Goal: Task Accomplishment & Management: Manage account settings

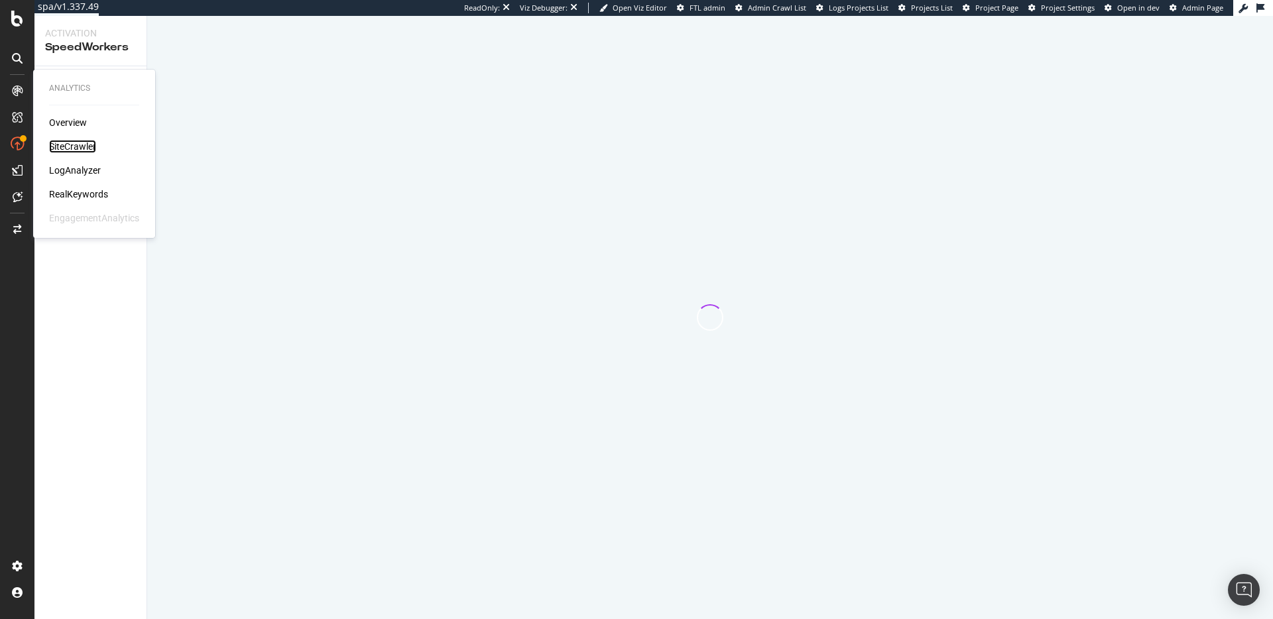
click at [76, 147] on div "SiteCrawler" at bounding box center [72, 146] width 47 height 13
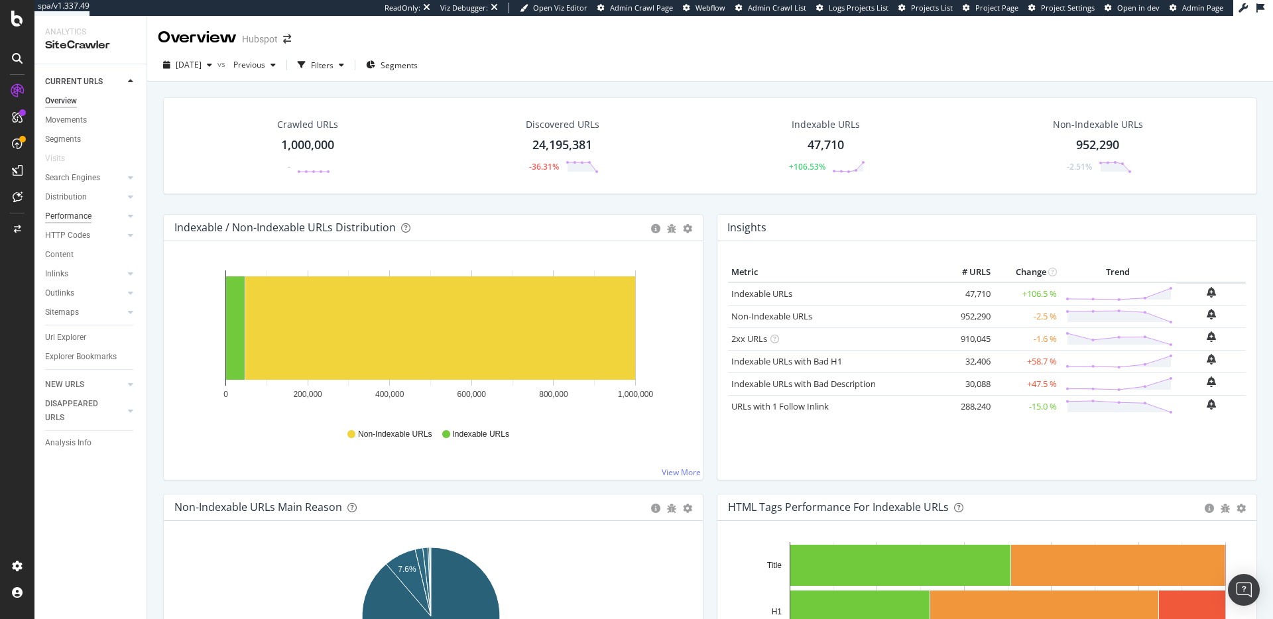
click at [70, 214] on div "Performance" at bounding box center [68, 217] width 46 height 14
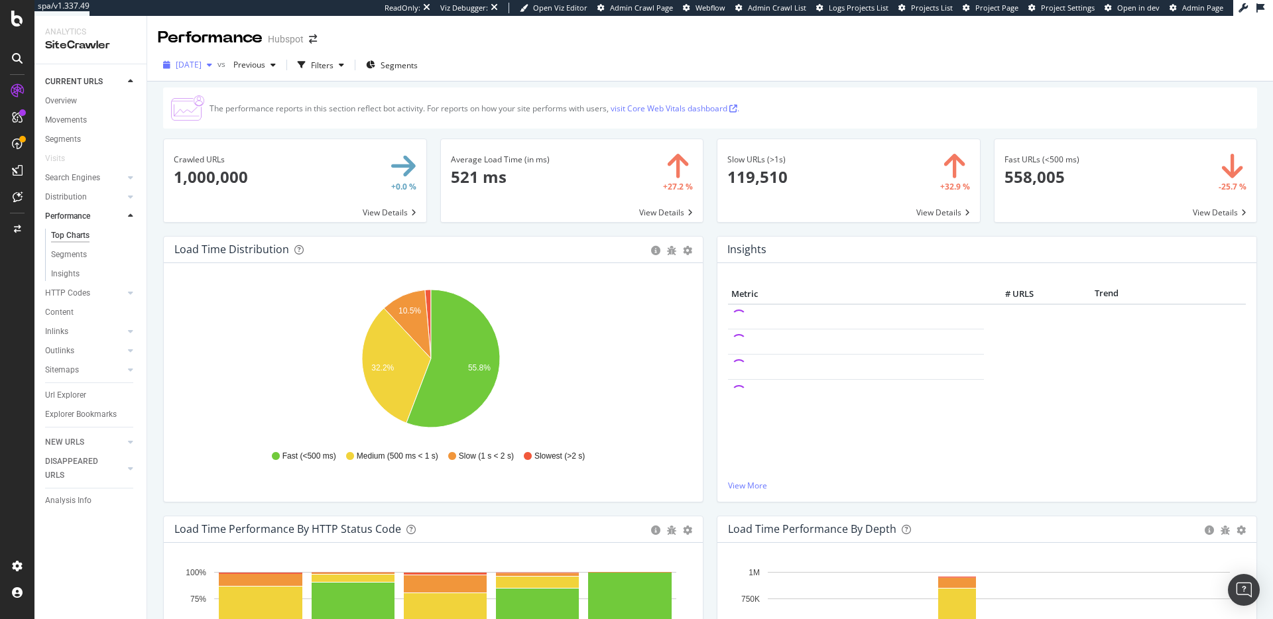
click at [193, 62] on span "2025 Sep. 23rd" at bounding box center [189, 64] width 26 height 11
click at [203, 156] on div "2025 Sep. 9th" at bounding box center [212, 162] width 71 height 12
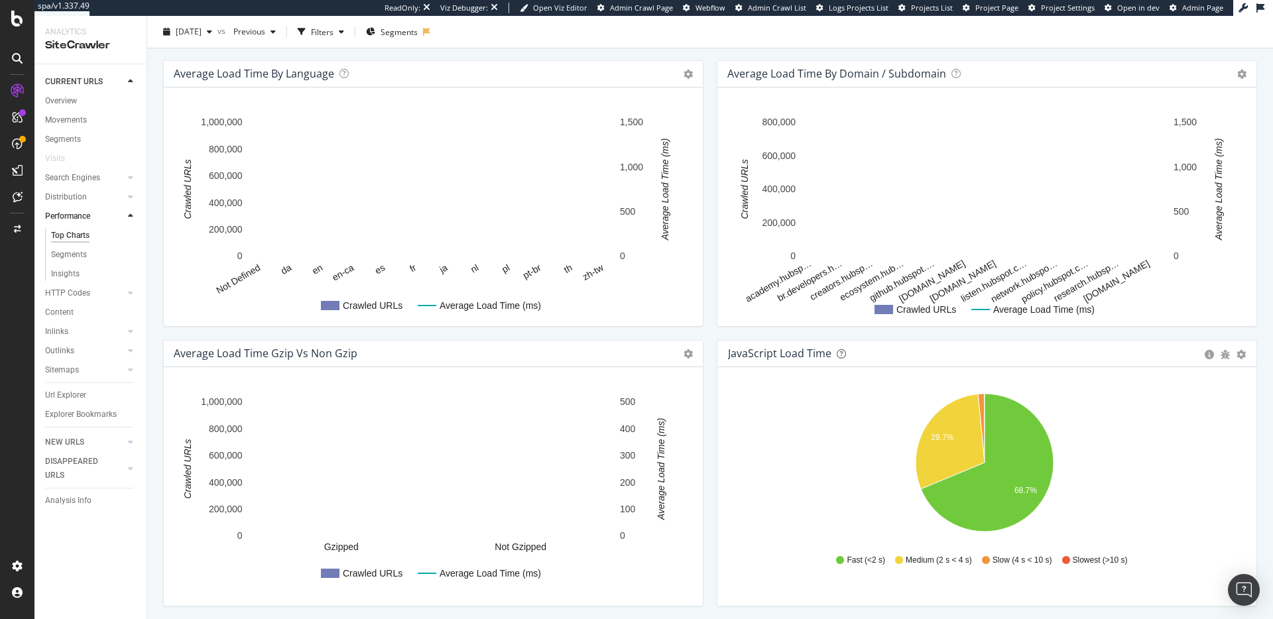
scroll to position [868, 0]
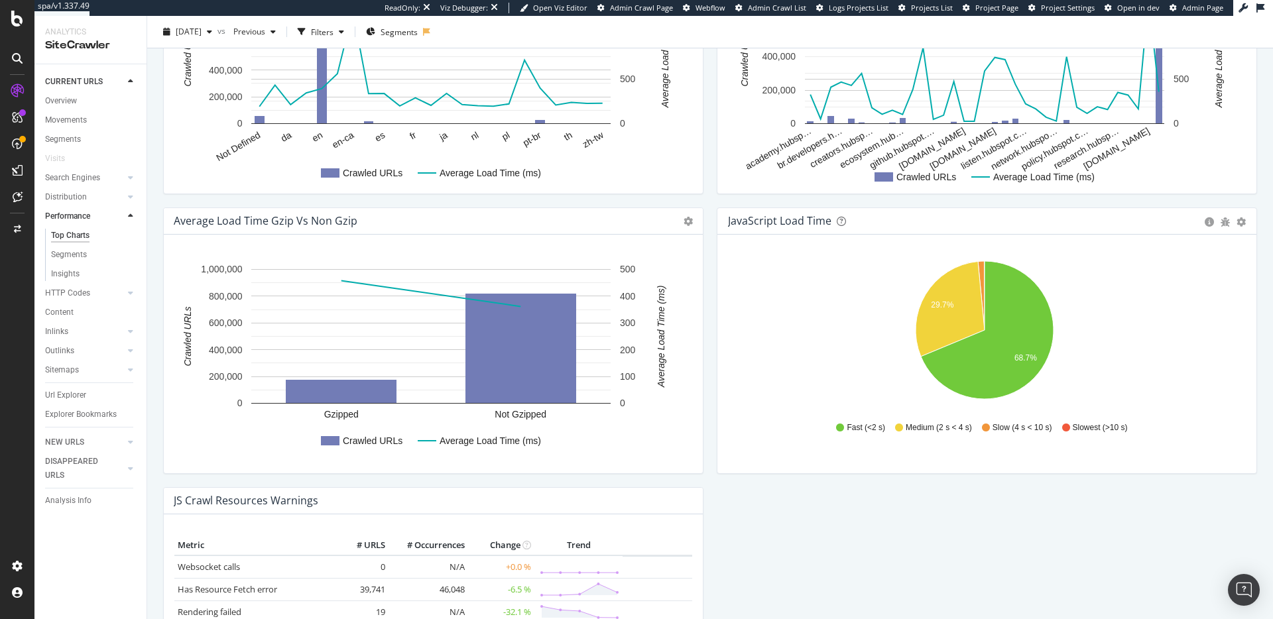
click at [157, 44] on div "2025 Sep. 9th vs Previous Filters Segments" at bounding box center [710, 34] width 1126 height 27
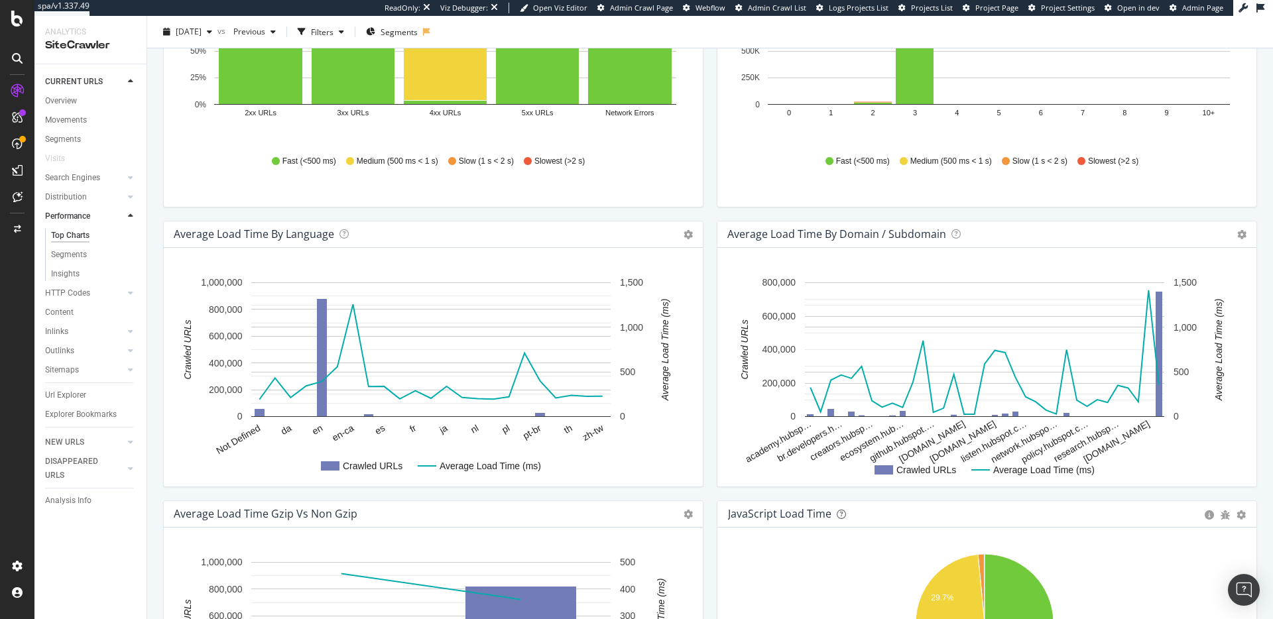
scroll to position [409, 0]
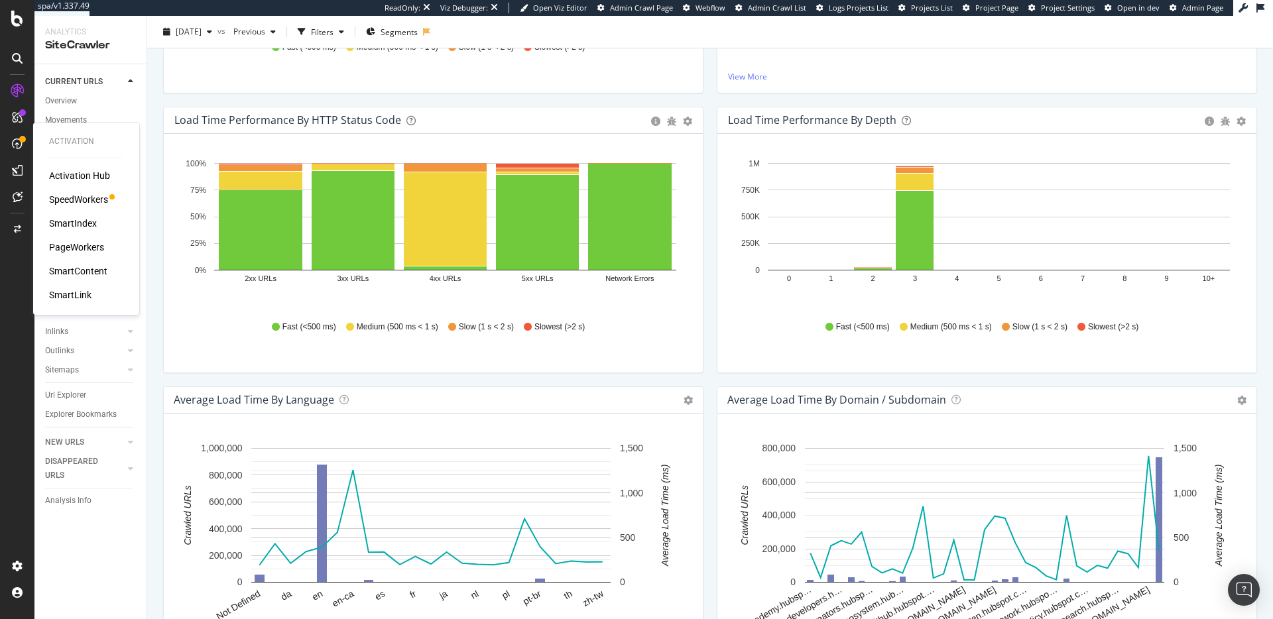
click at [77, 193] on div "SpeedWorkers" at bounding box center [78, 199] width 59 height 13
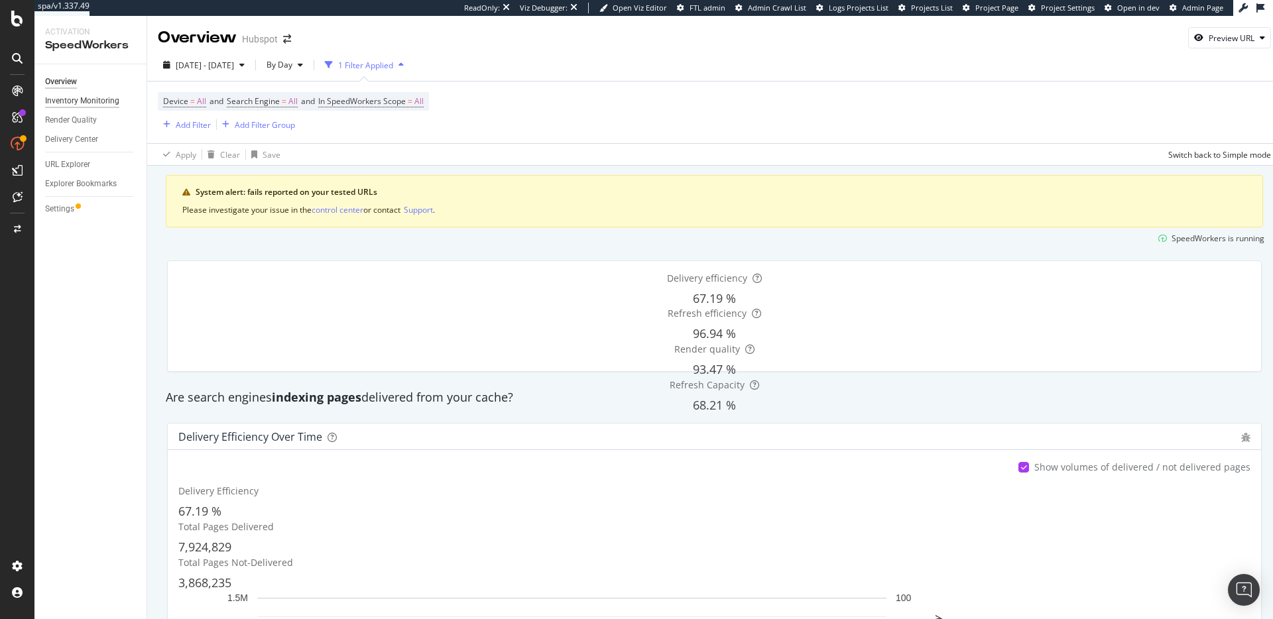
click at [90, 104] on div "Inventory Monitoring" at bounding box center [82, 101] width 74 height 14
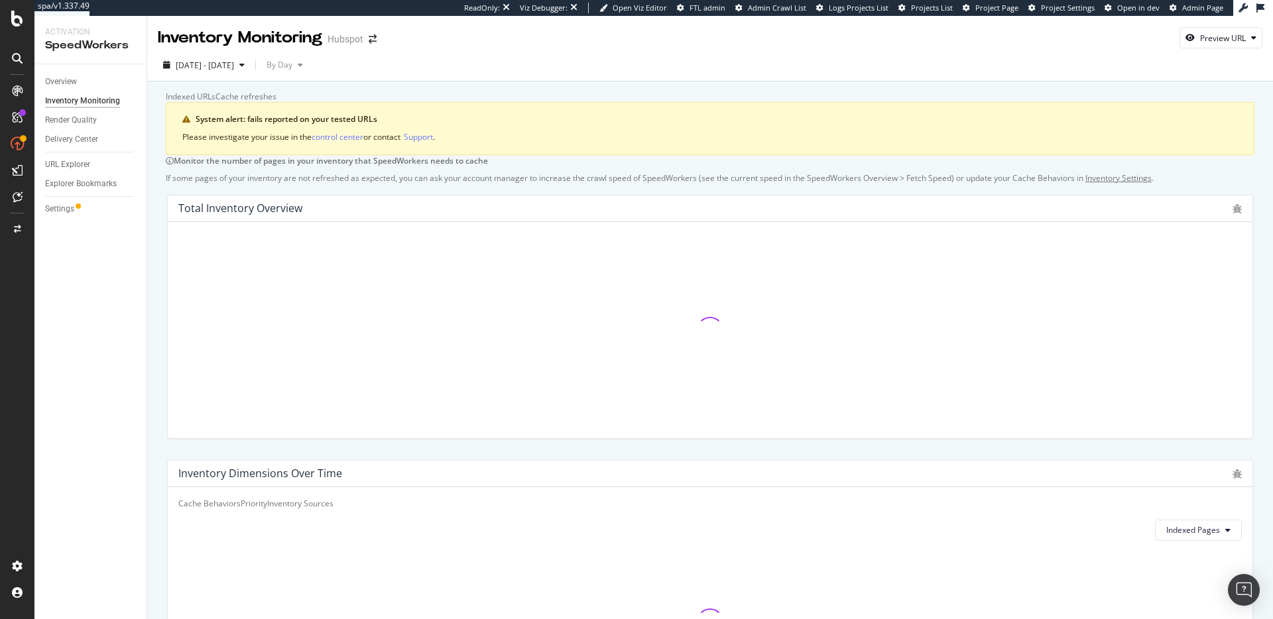
click at [277, 100] on div "Cache refreshes" at bounding box center [246, 96] width 61 height 11
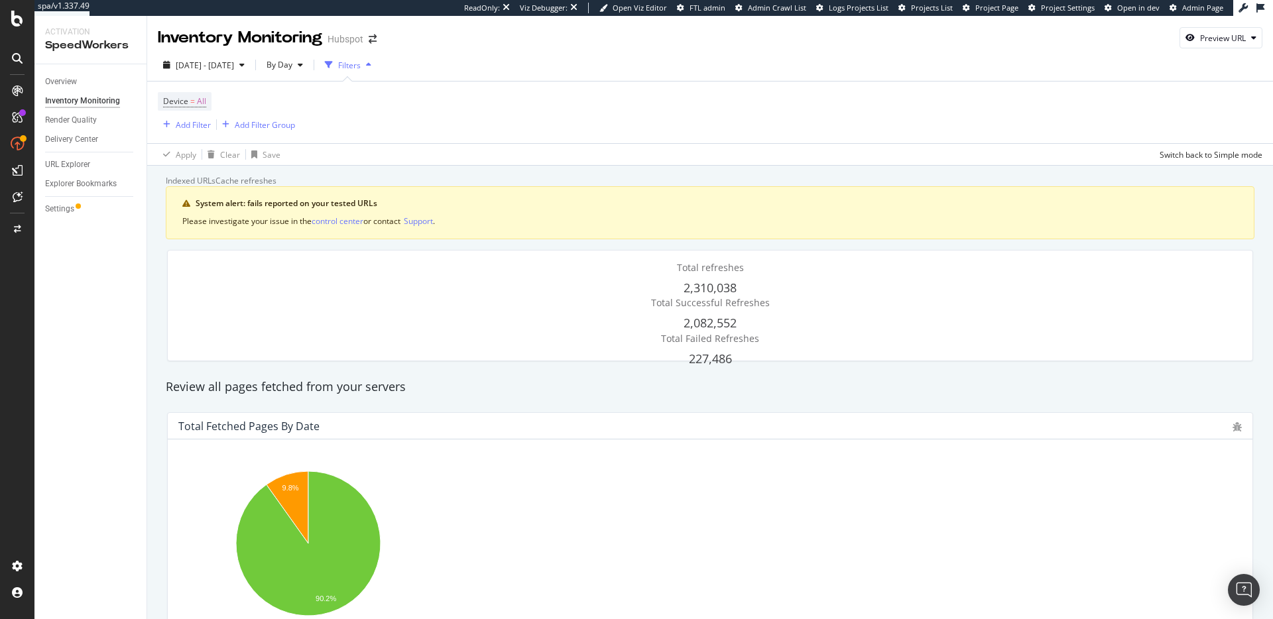
click at [172, 182] on div "Indexed URLs" at bounding box center [191, 180] width 50 height 11
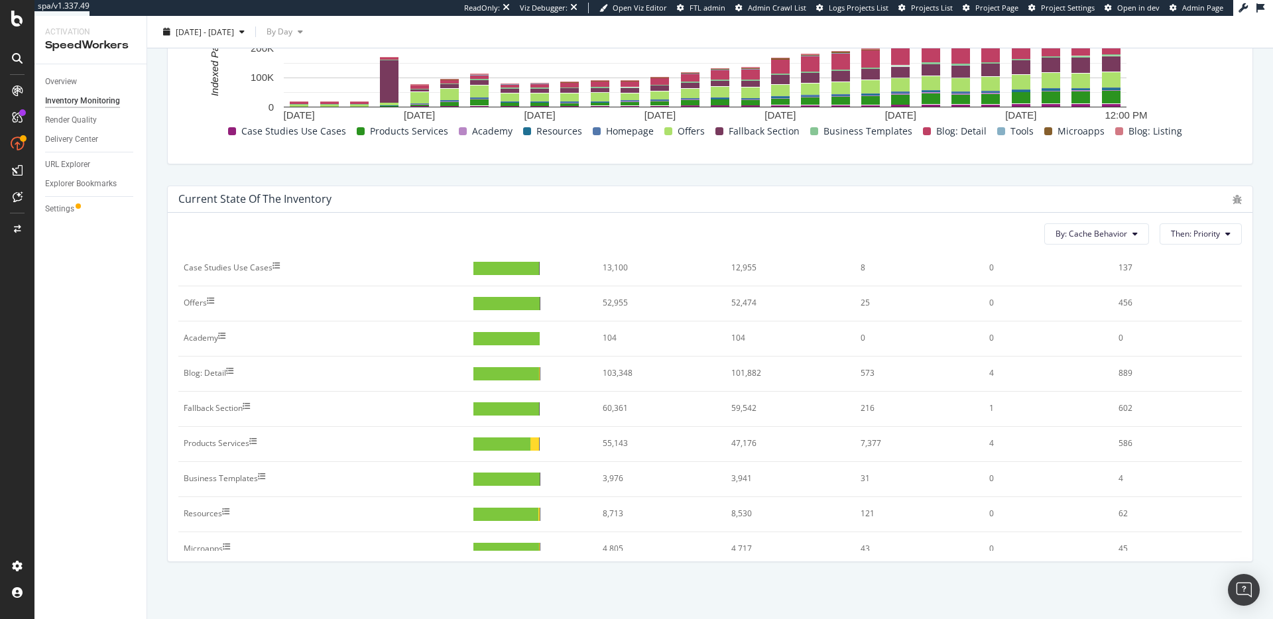
scroll to position [160, 0]
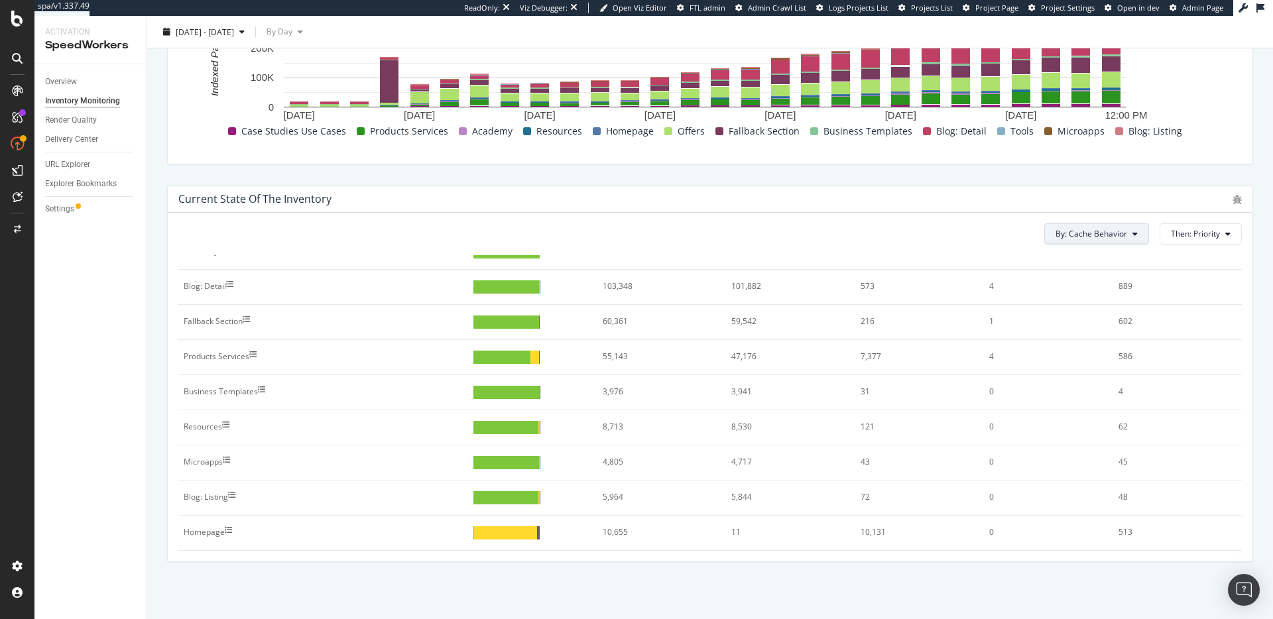
click at [1115, 238] on span "By: Cache Behavior" at bounding box center [1092, 233] width 72 height 11
click at [1095, 282] on span "Priority" at bounding box center [1092, 285] width 90 height 12
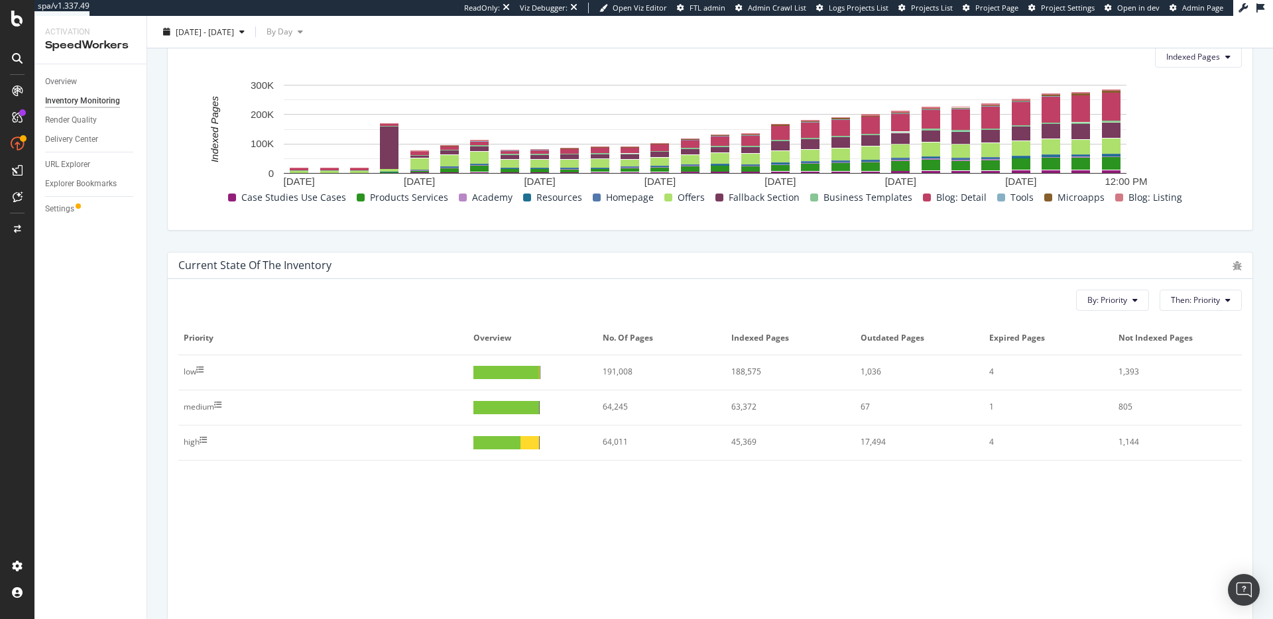
scroll to position [474, 0]
click at [59, 205] on div "Settings" at bounding box center [59, 209] width 29 height 14
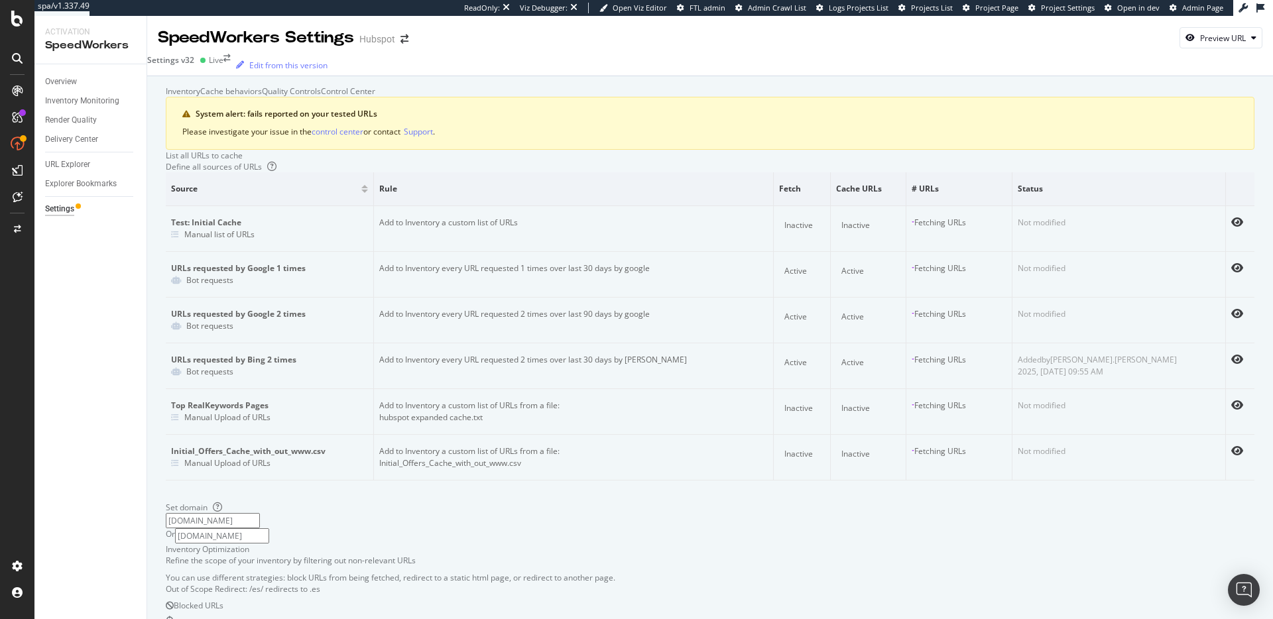
click at [262, 90] on div "Cache behaviors" at bounding box center [231, 91] width 62 height 11
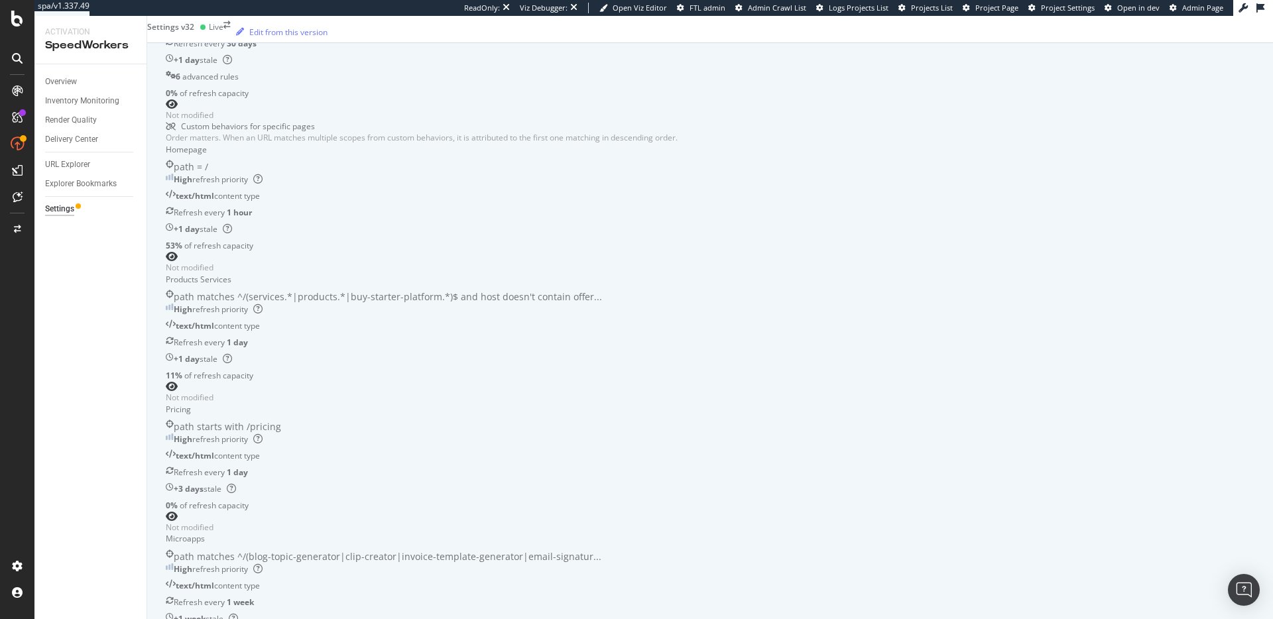
scroll to position [251, 0]
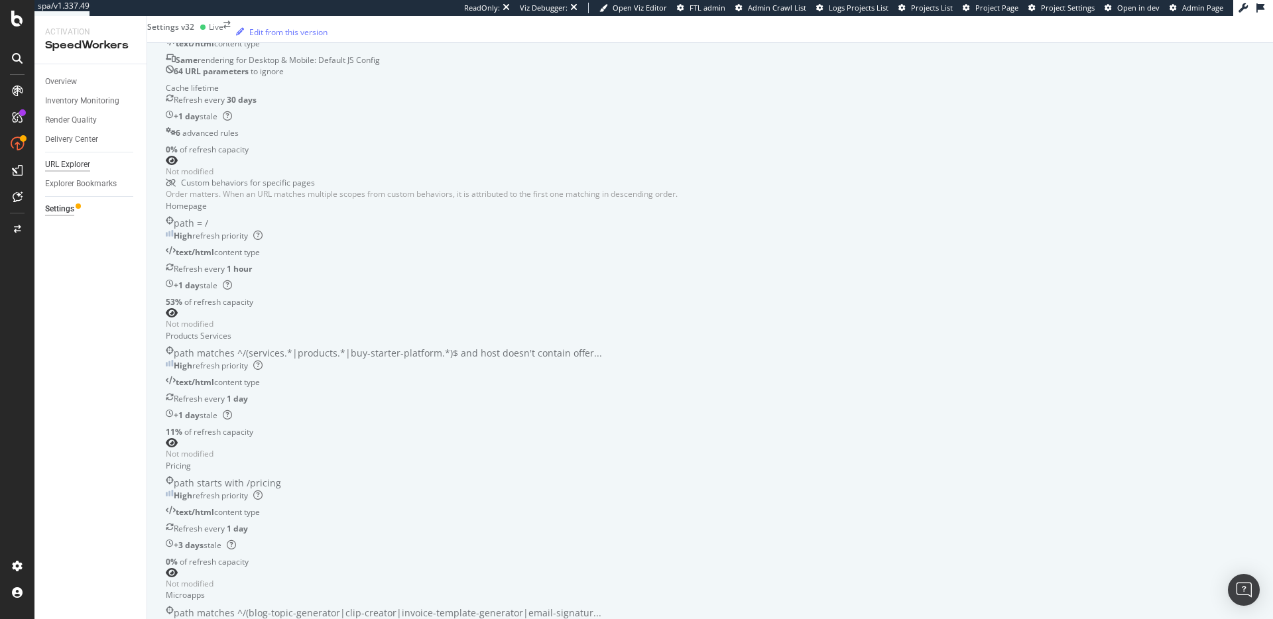
click at [68, 168] on div "URL Explorer" at bounding box center [67, 165] width 45 height 14
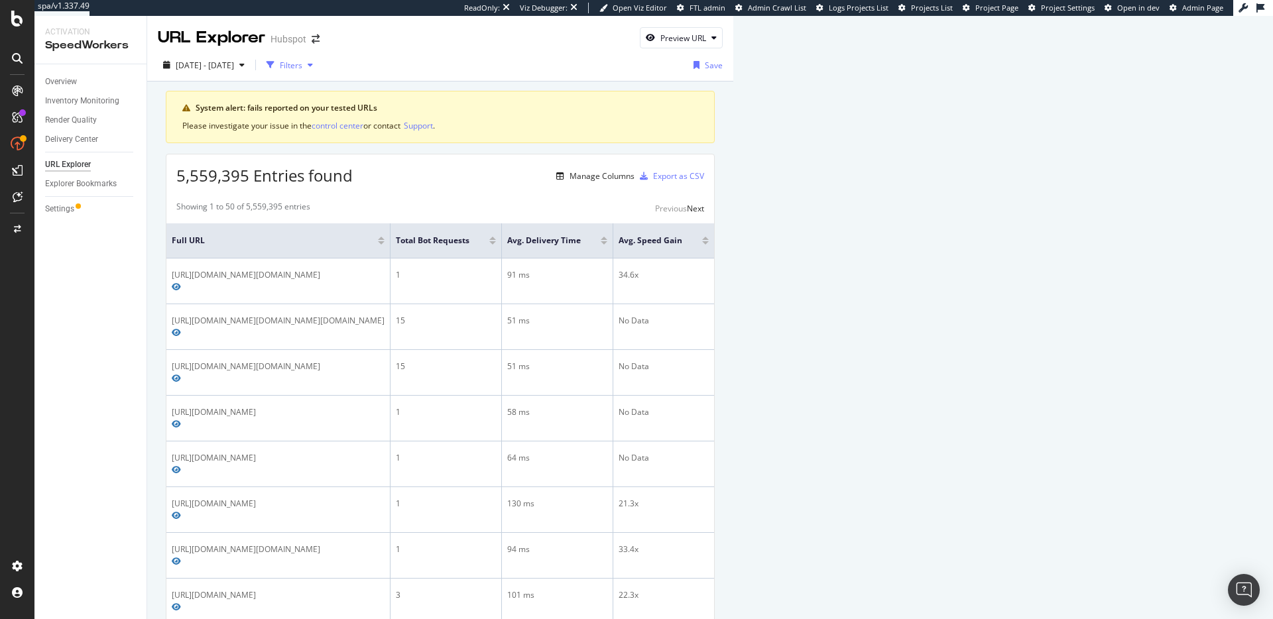
click at [302, 63] on div "Filters" at bounding box center [291, 65] width 23 height 11
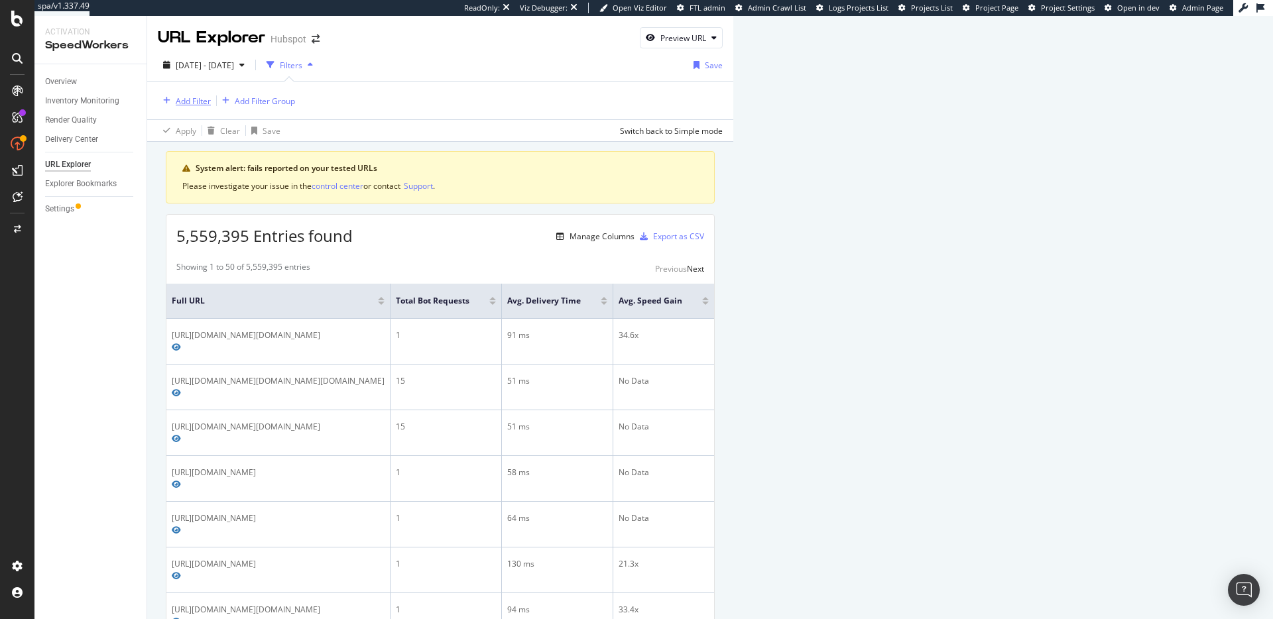
click at [194, 100] on div "Add Filter" at bounding box center [193, 101] width 35 height 11
click at [309, 127] on div "Cache" at bounding box center [336, 120] width 55 height 11
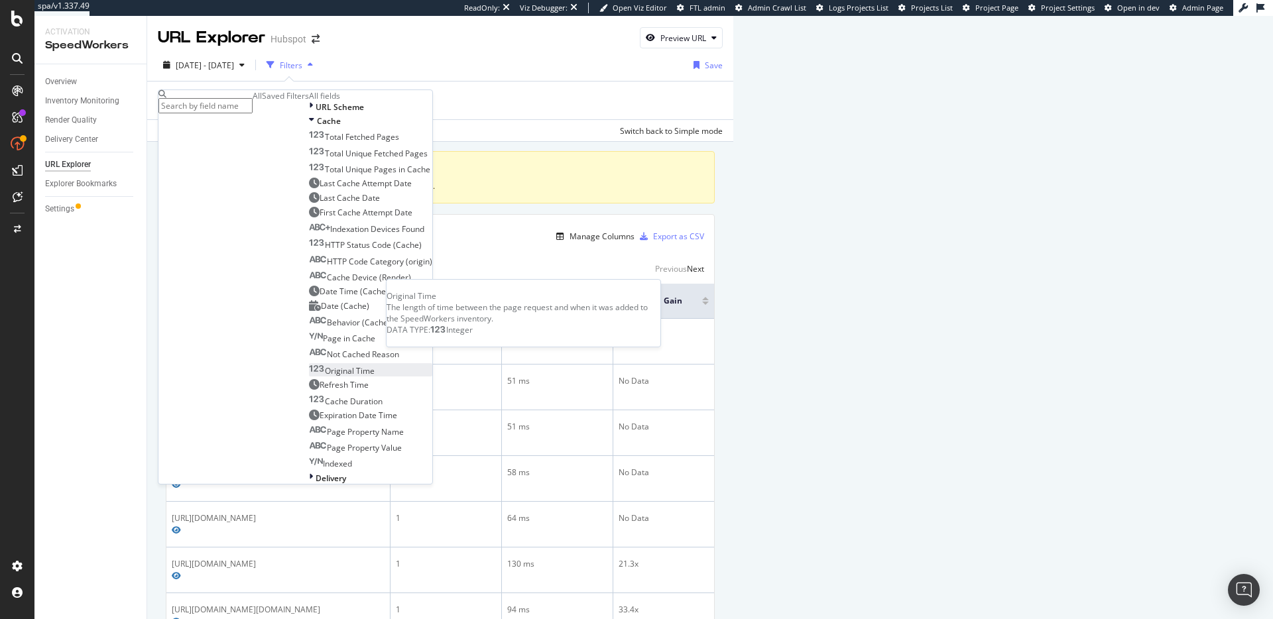
scroll to position [191, 0]
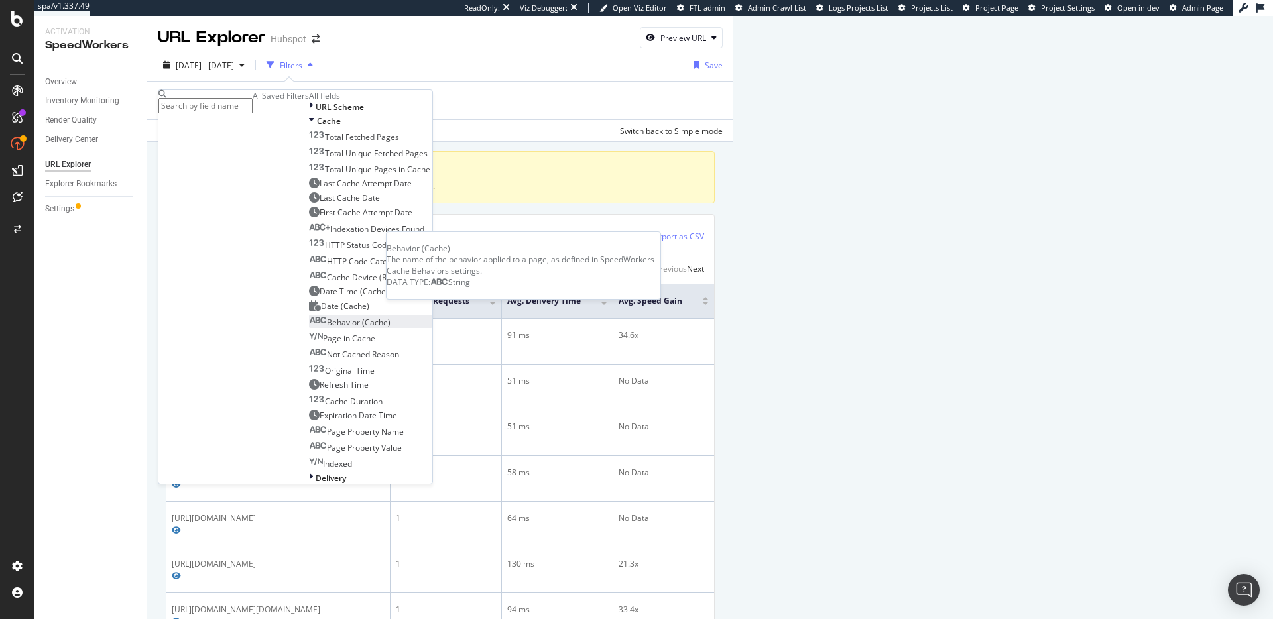
click at [327, 317] on span "Behavior (Cache)" at bounding box center [359, 322] width 64 height 11
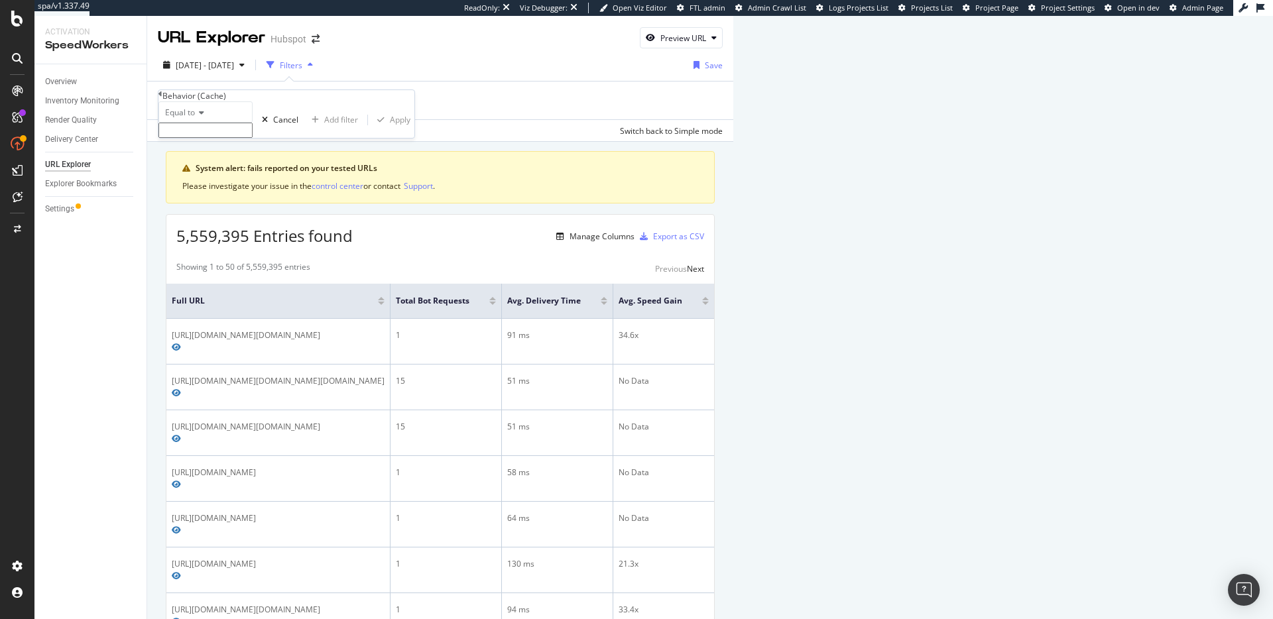
click at [204, 138] on input "text" at bounding box center [206, 130] width 94 height 15
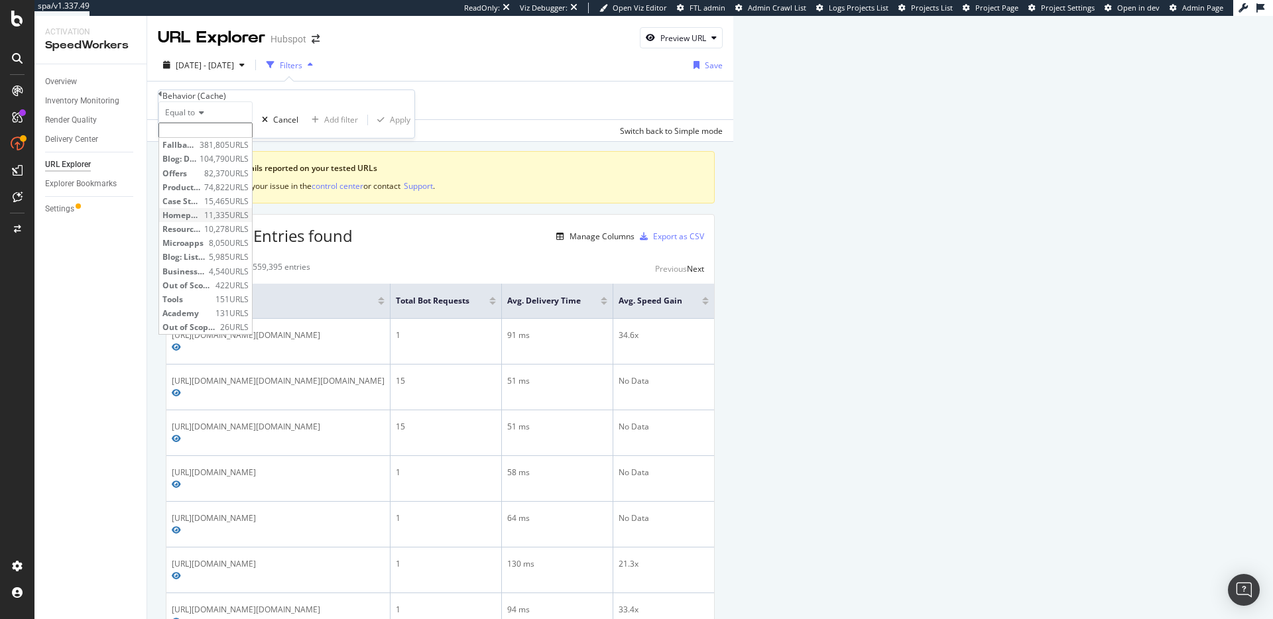
click at [201, 221] on span "Homepage" at bounding box center [181, 215] width 38 height 11
type input "Homepage"
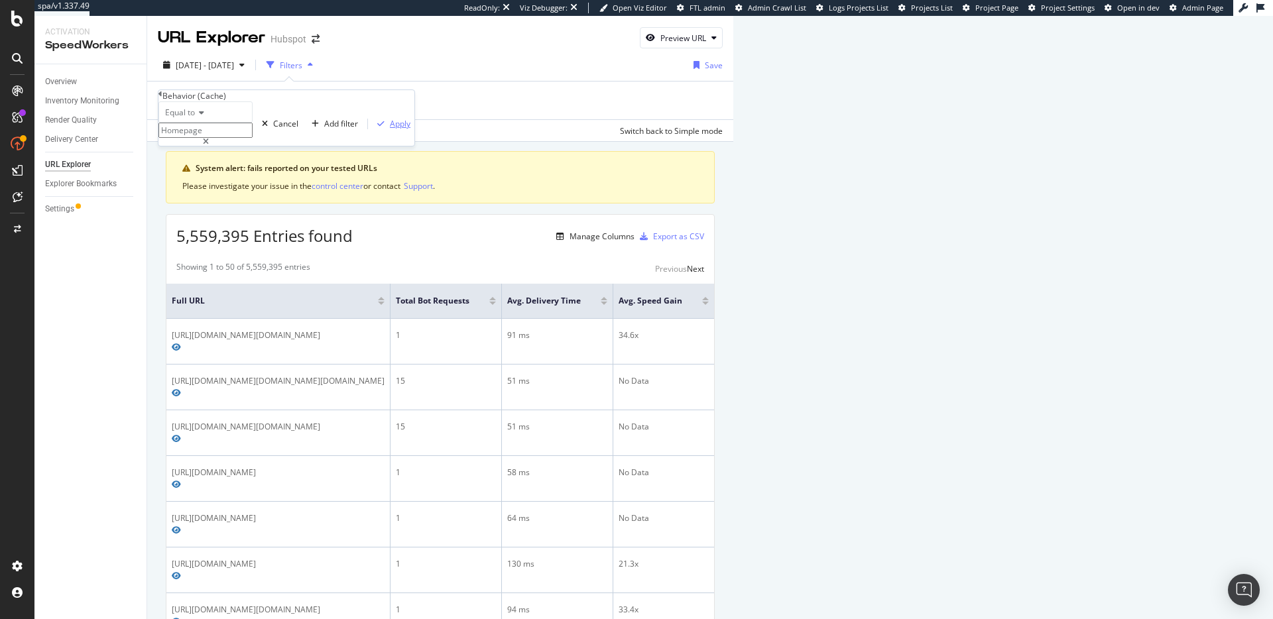
click at [390, 129] on div "Apply" at bounding box center [400, 123] width 21 height 11
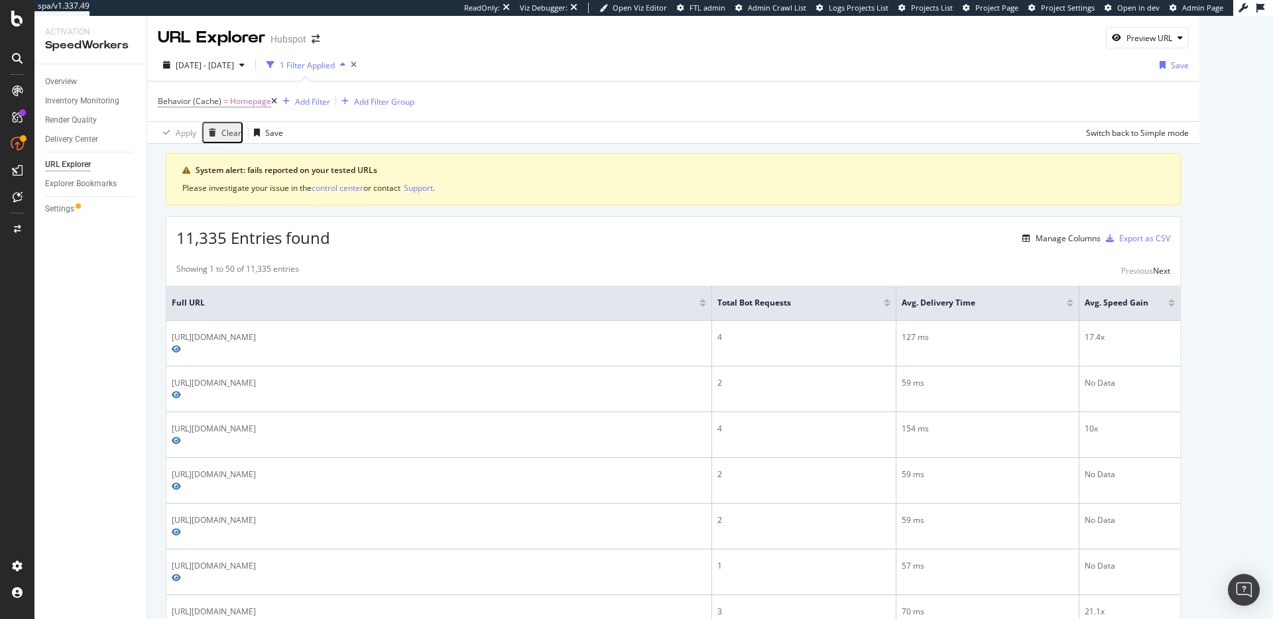
click at [1101, 236] on div "Manage Columns" at bounding box center [1068, 238] width 65 height 11
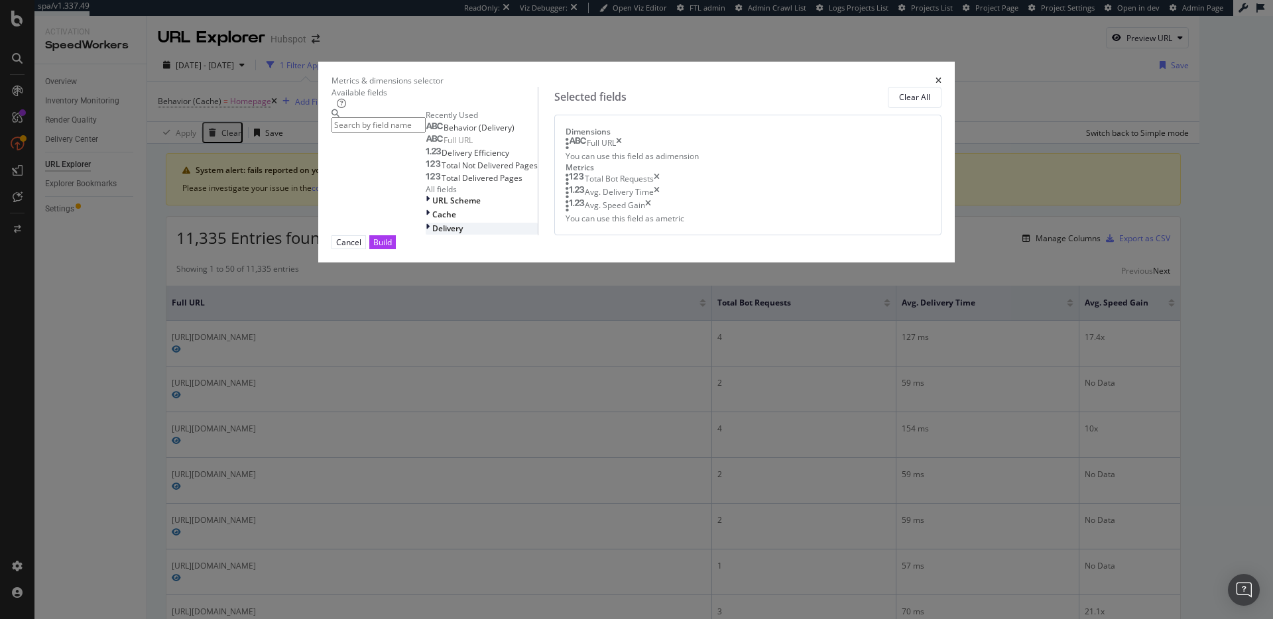
click at [426, 234] on div "Delivery" at bounding box center [482, 228] width 112 height 11
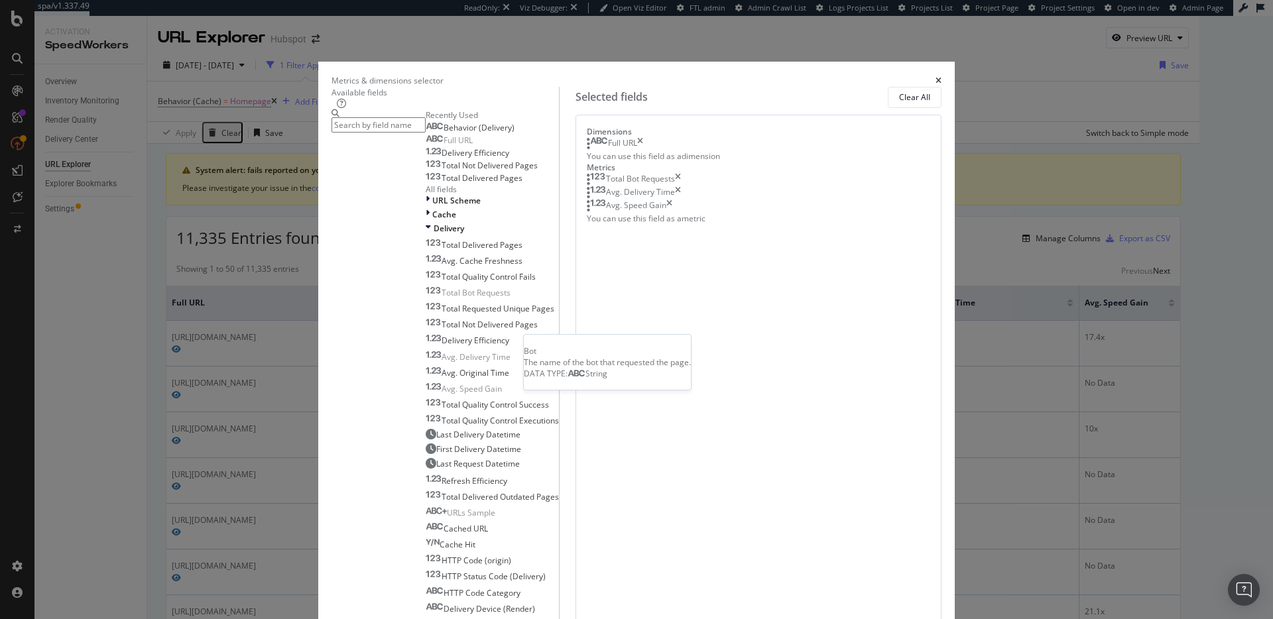
scroll to position [464, 0]
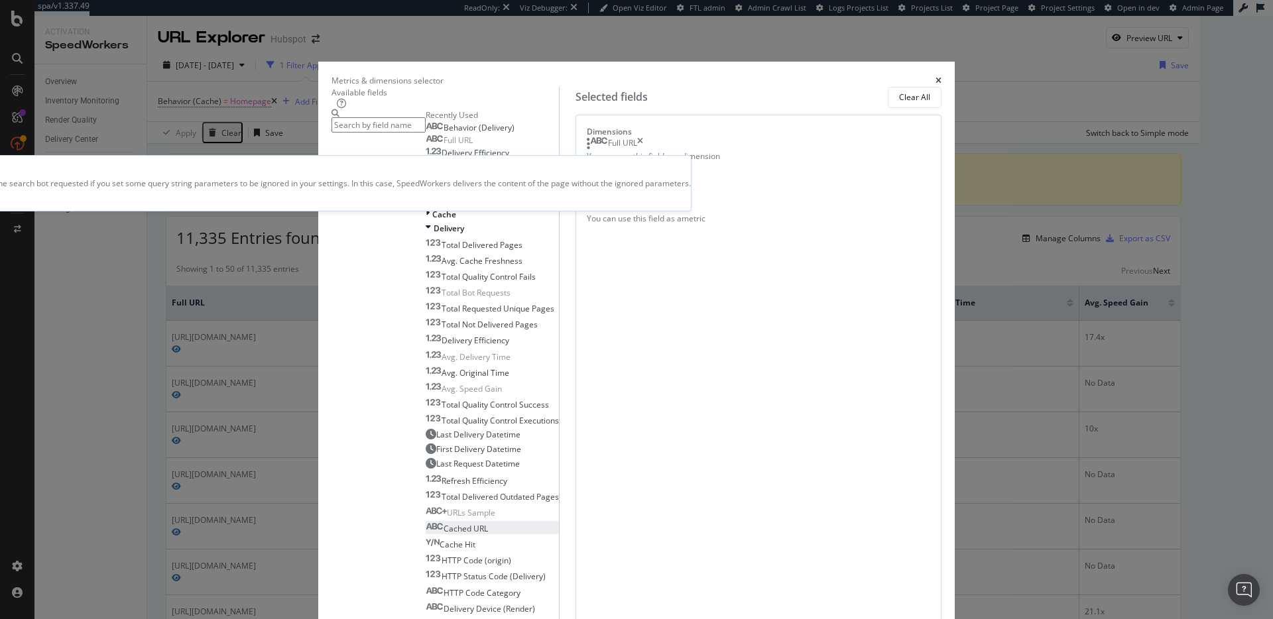
click at [488, 523] on div "Cached URL" at bounding box center [457, 528] width 62 height 11
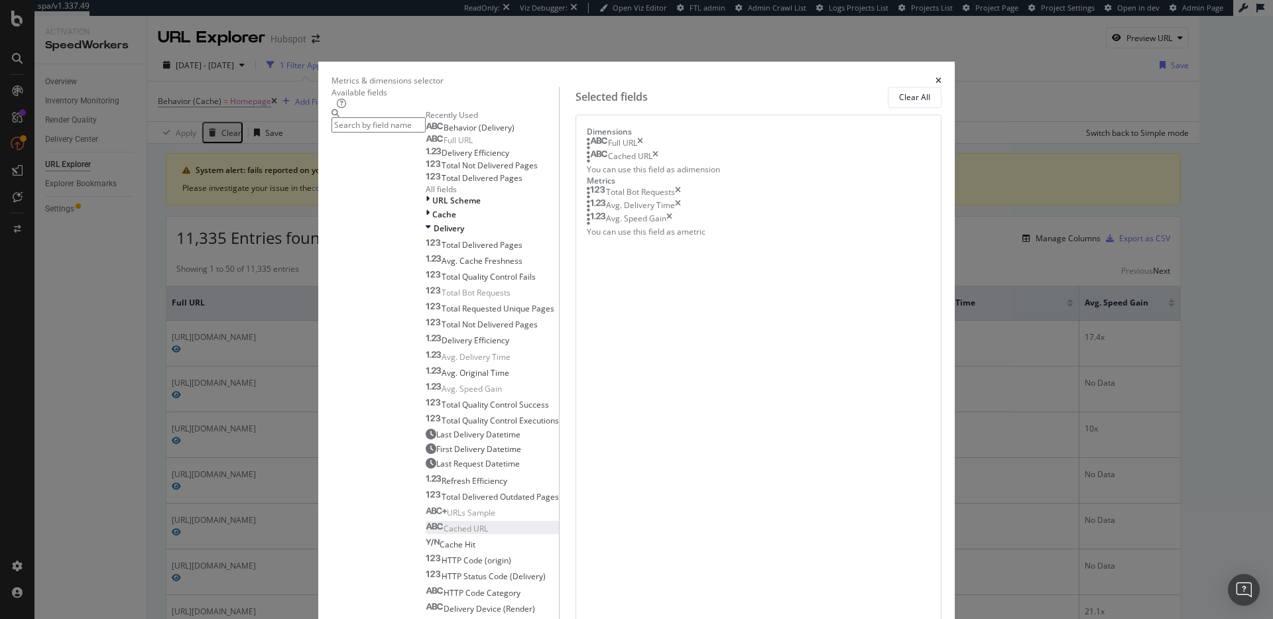
click at [643, 151] on icon "times" at bounding box center [640, 143] width 6 height 13
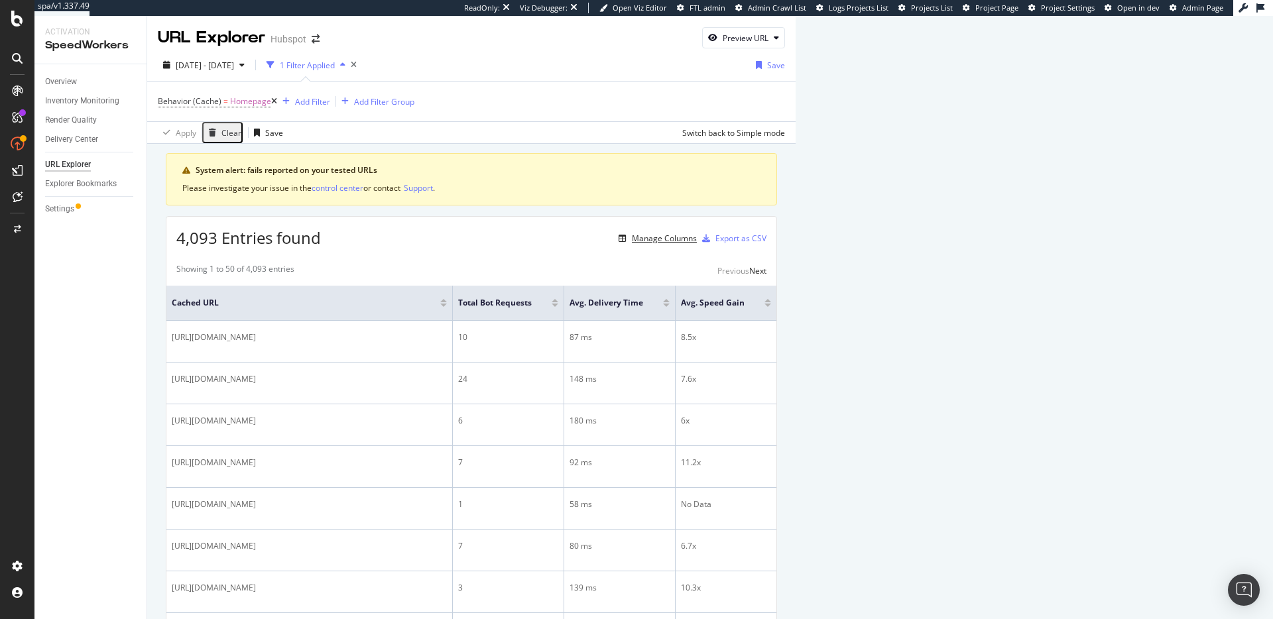
scroll to position [424, 0]
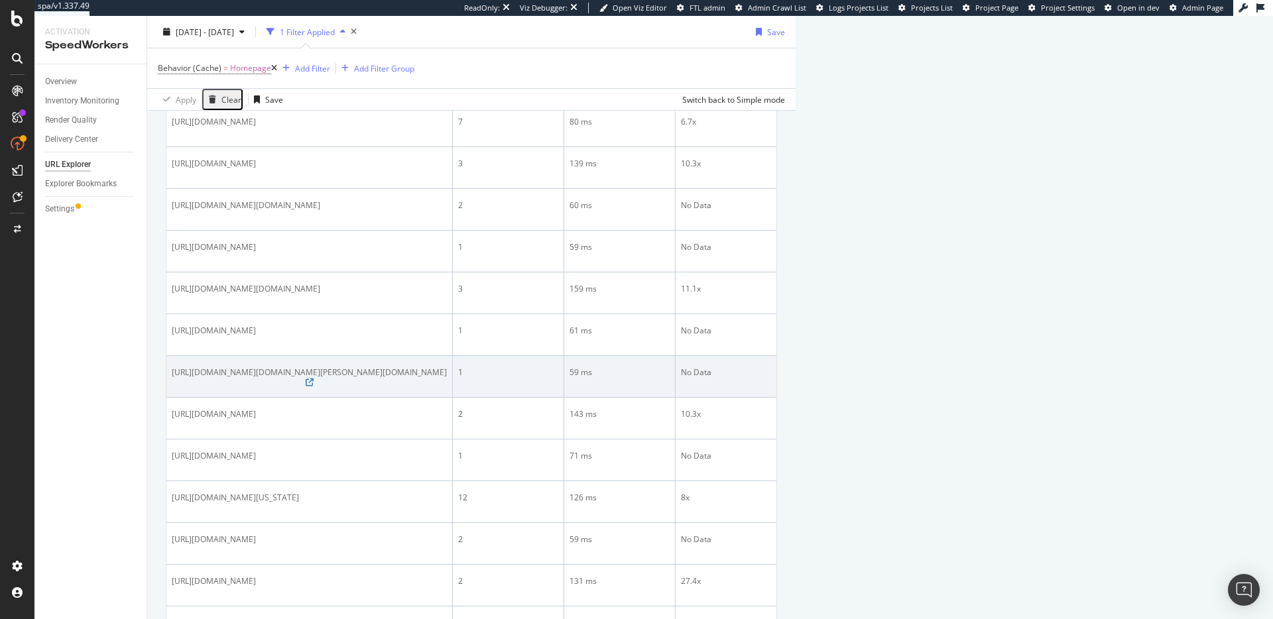
click at [564, 356] on td "1" at bounding box center [508, 377] width 111 height 42
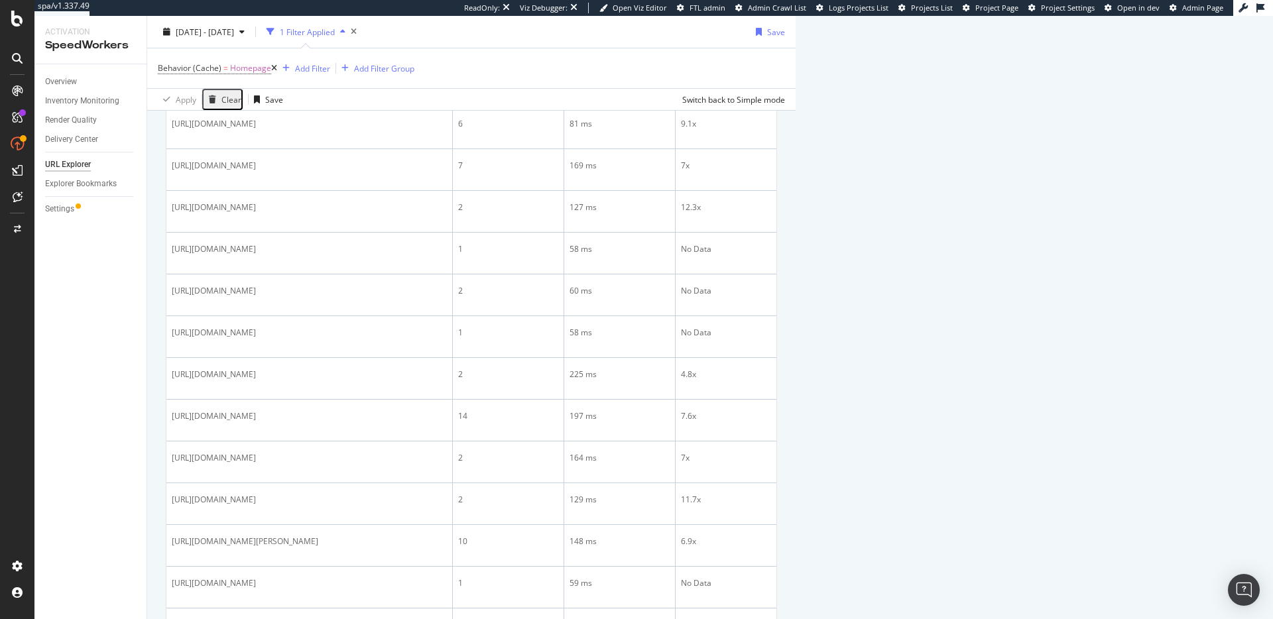
scroll to position [1761, 0]
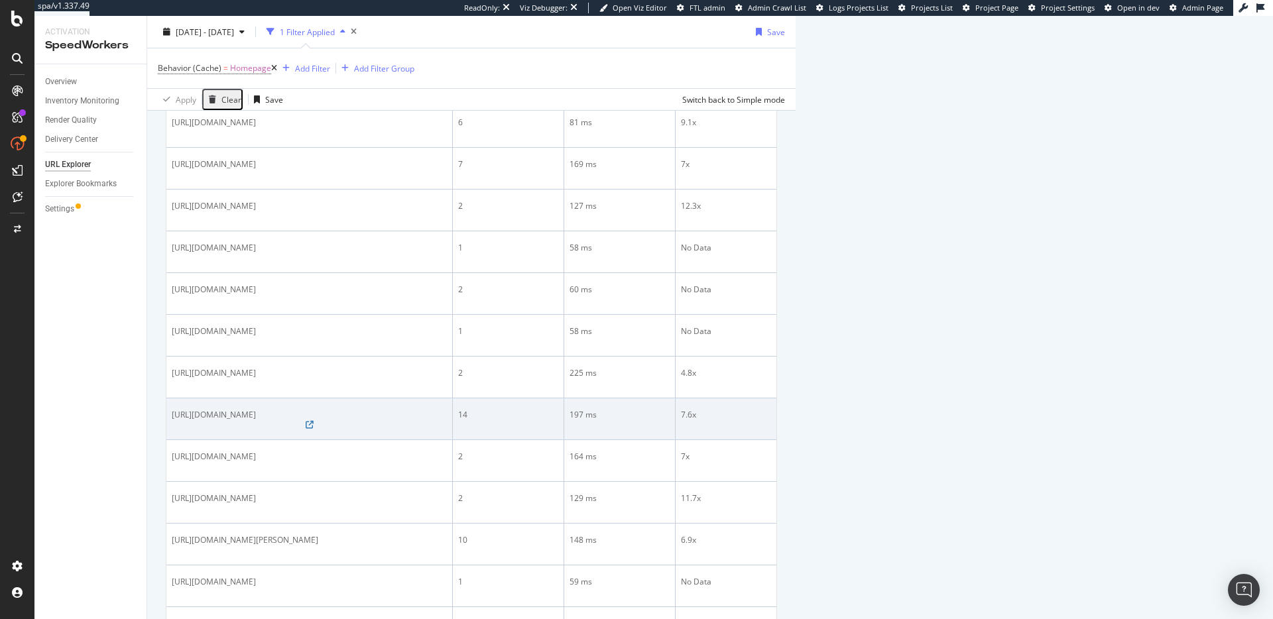
click at [256, 409] on span "https://blog.hubspot.com/?location=india" at bounding box center [214, 414] width 84 height 11
copy div "https://blog.hubspot.com/?location=india"
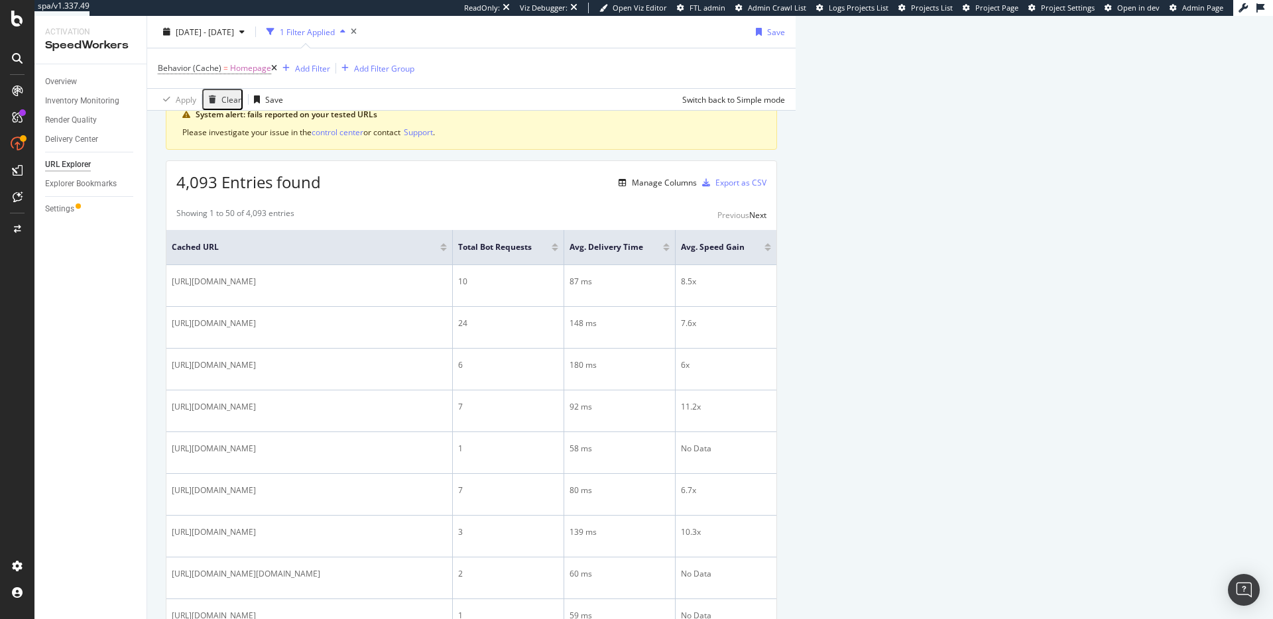
scroll to position [0, 0]
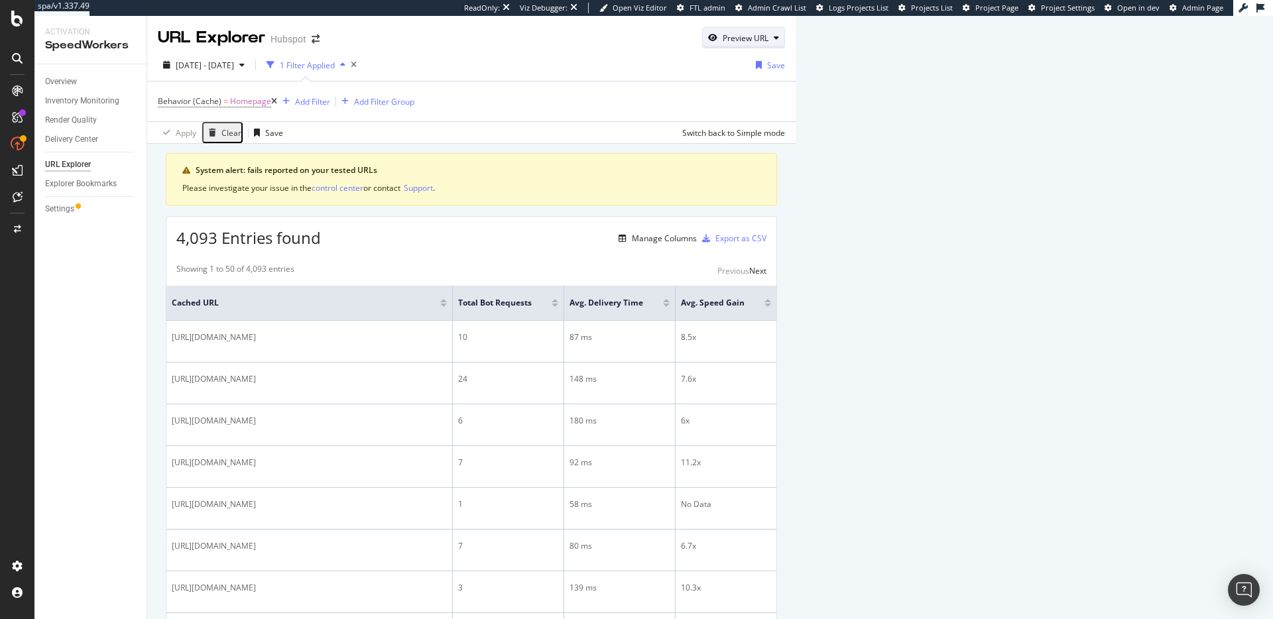
click at [785, 44] on div "Preview URL" at bounding box center [744, 38] width 82 height 19
click at [1185, 95] on input "url" at bounding box center [1170, 99] width 145 height 23
paste input "https://blog.hubspot.com/?location=india"
type input "https://blog.hubspot.com/?location=india"
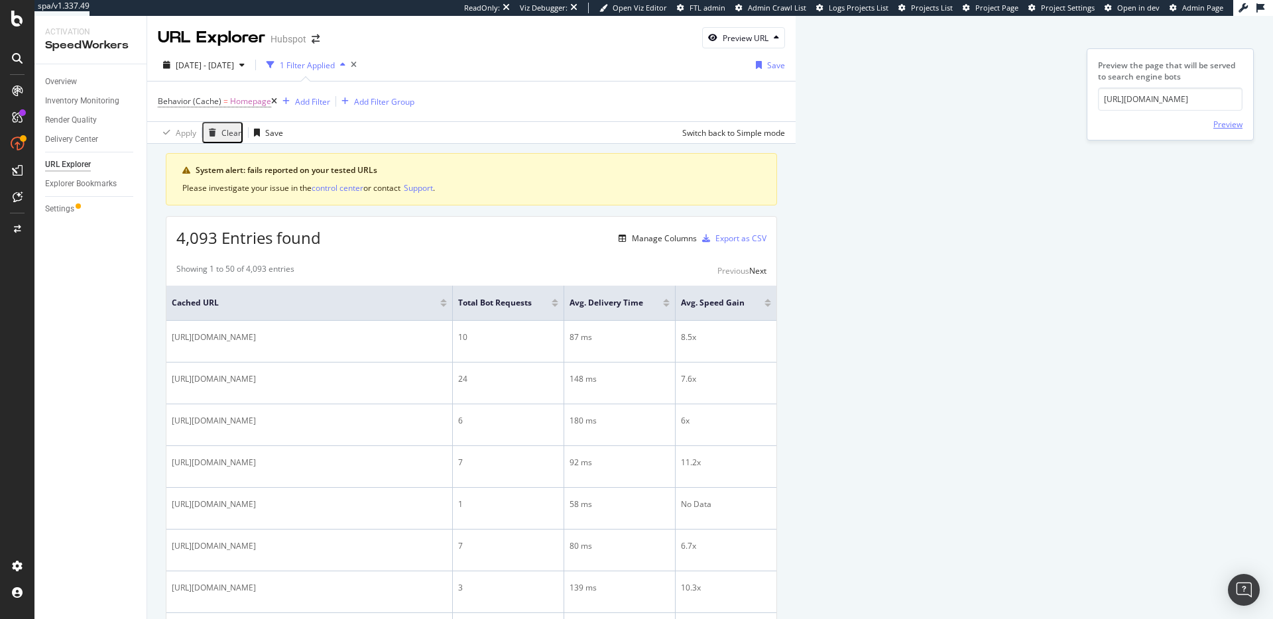
scroll to position [0, 0]
click at [1231, 124] on div "Preview" at bounding box center [1228, 124] width 29 height 11
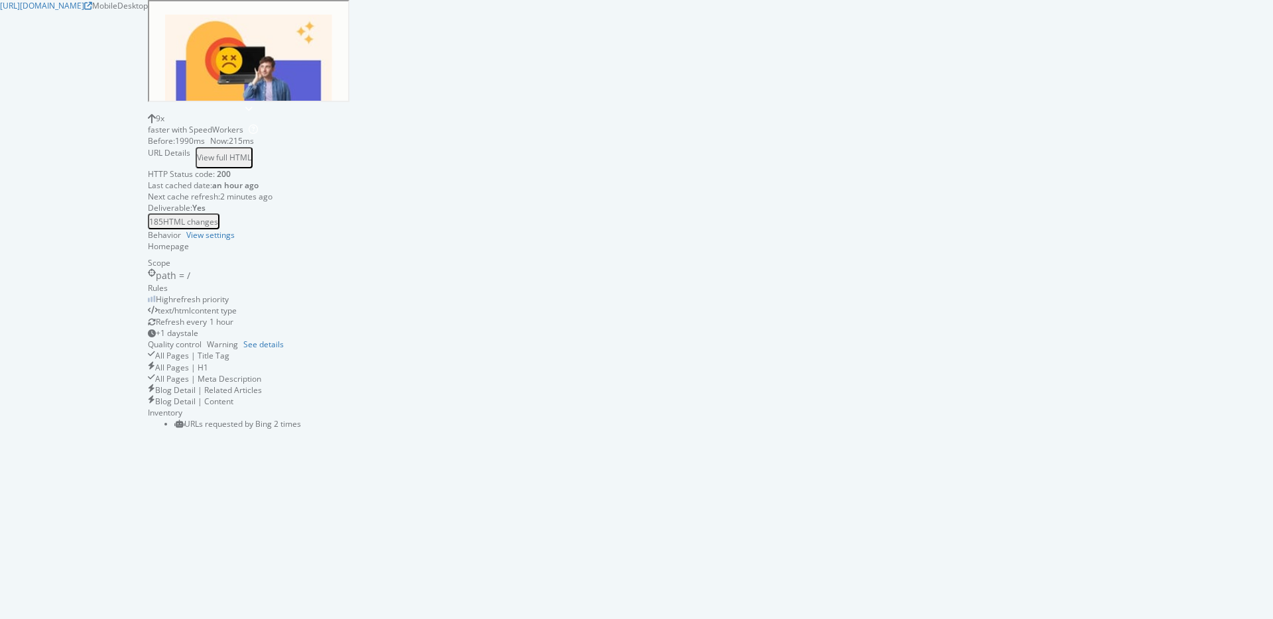
scroll to position [586, 0]
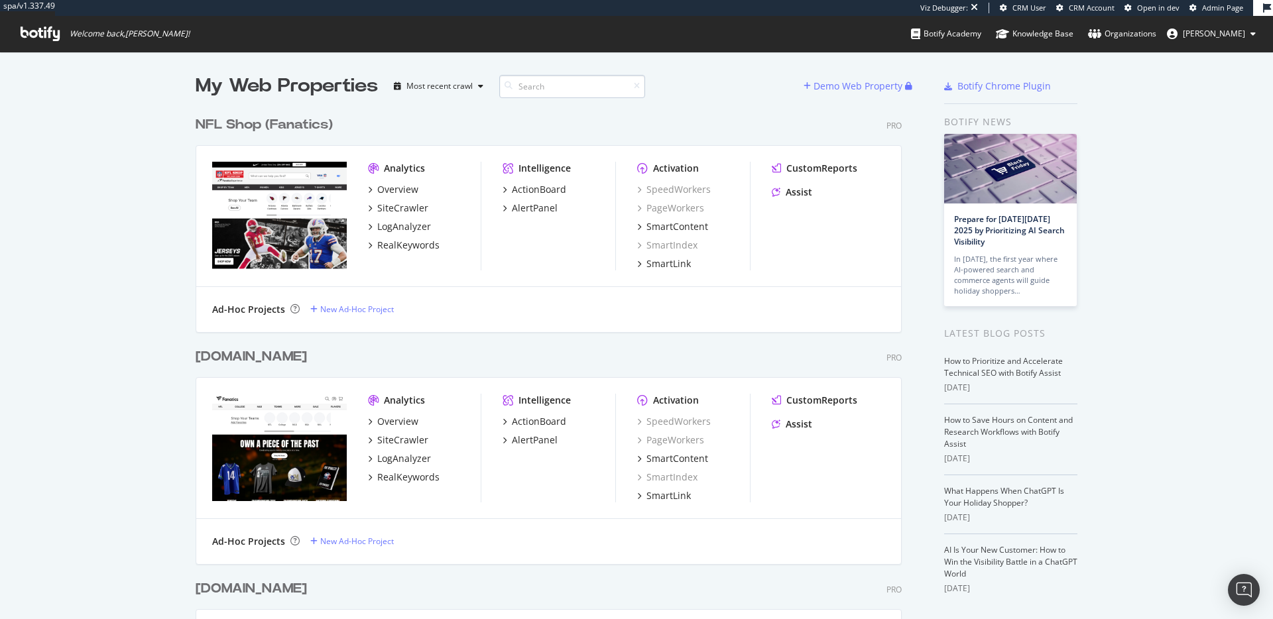
click at [550, 92] on input at bounding box center [572, 86] width 146 height 23
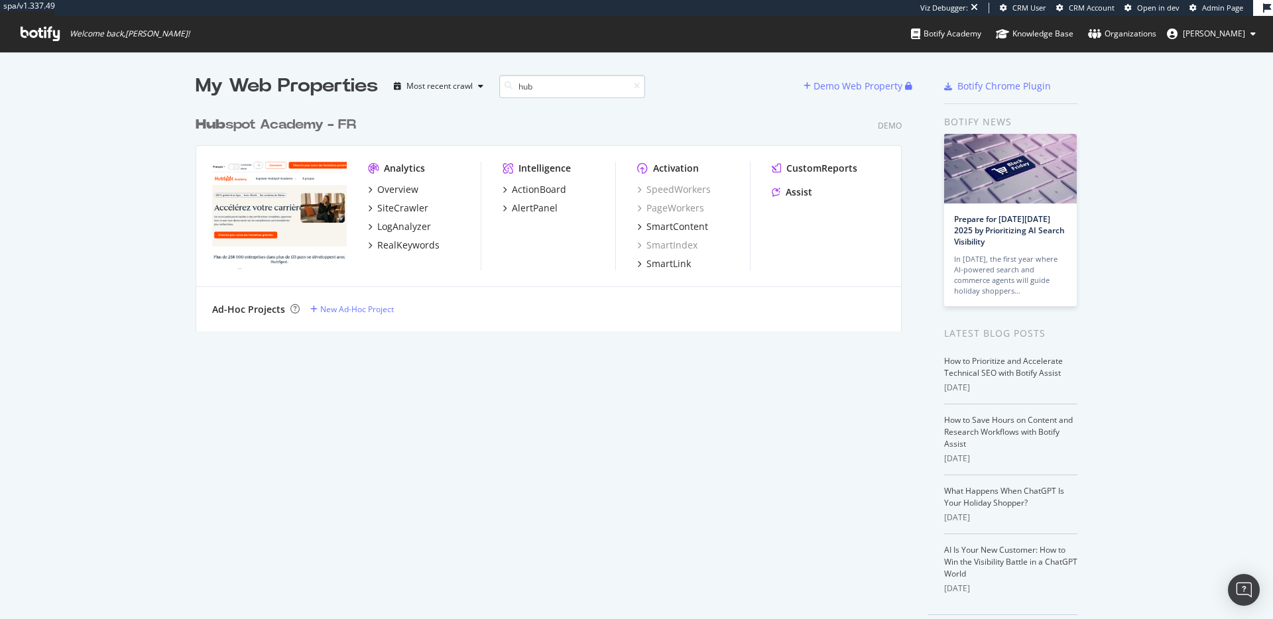
scroll to position [222, 707]
type input "hub"
click at [408, 207] on div "SiteCrawler" at bounding box center [402, 208] width 51 height 13
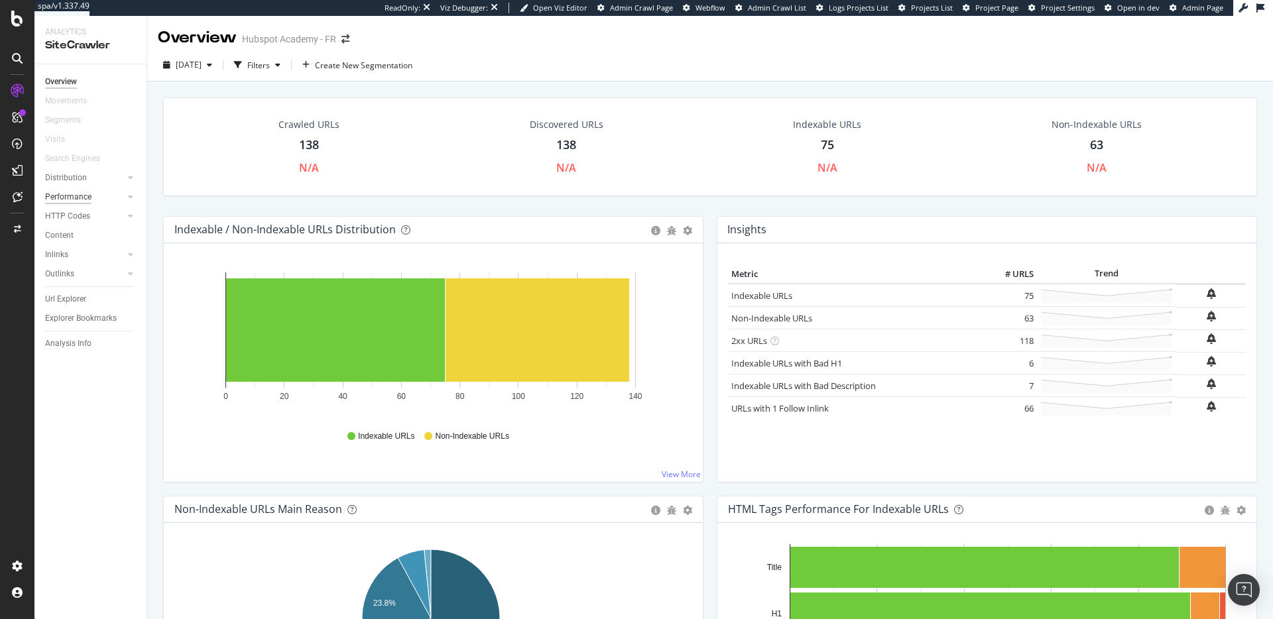
click at [64, 191] on div "Performance" at bounding box center [68, 197] width 46 height 14
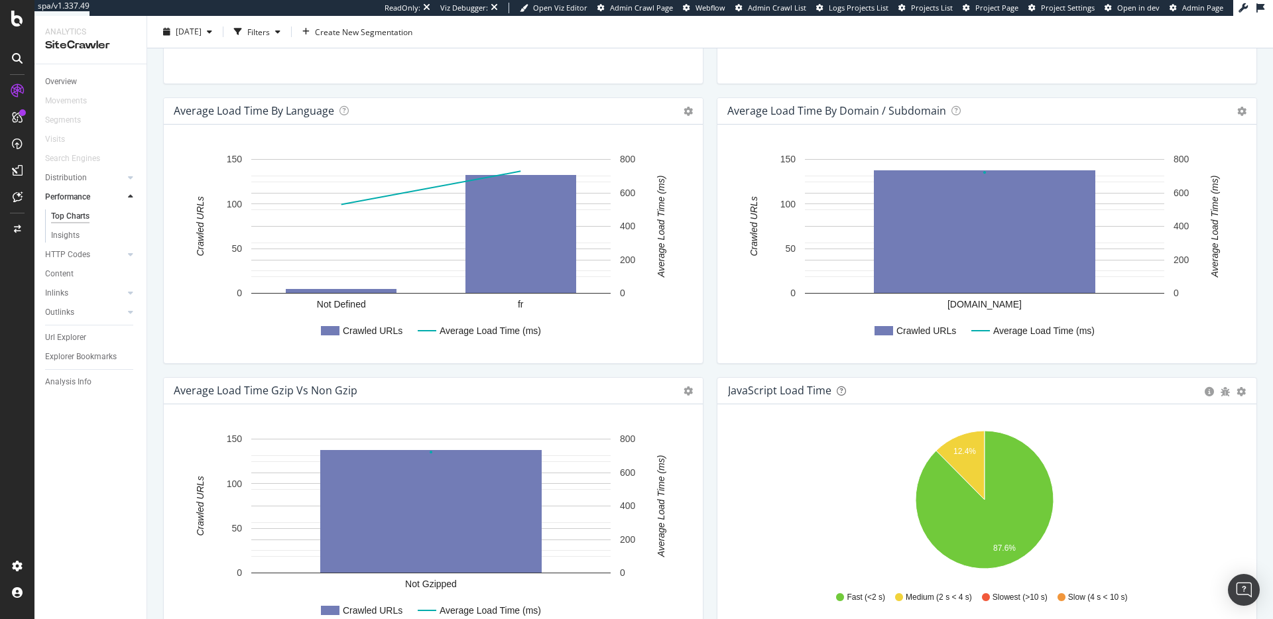
scroll to position [895, 0]
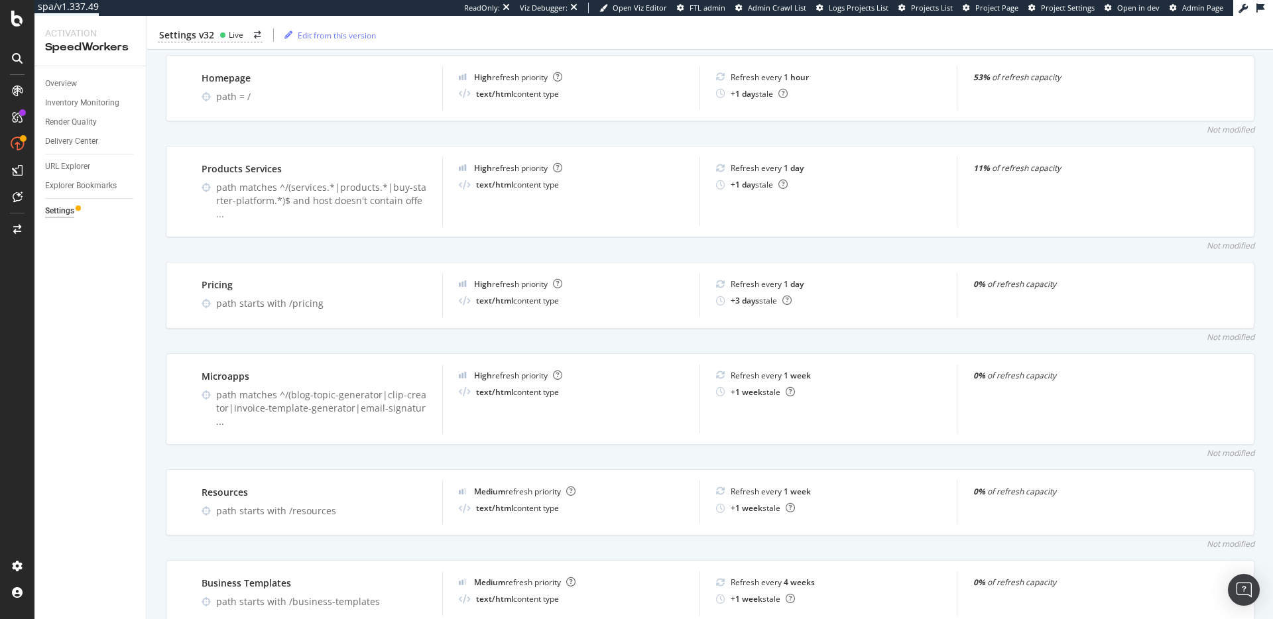
scroll to position [313, 0]
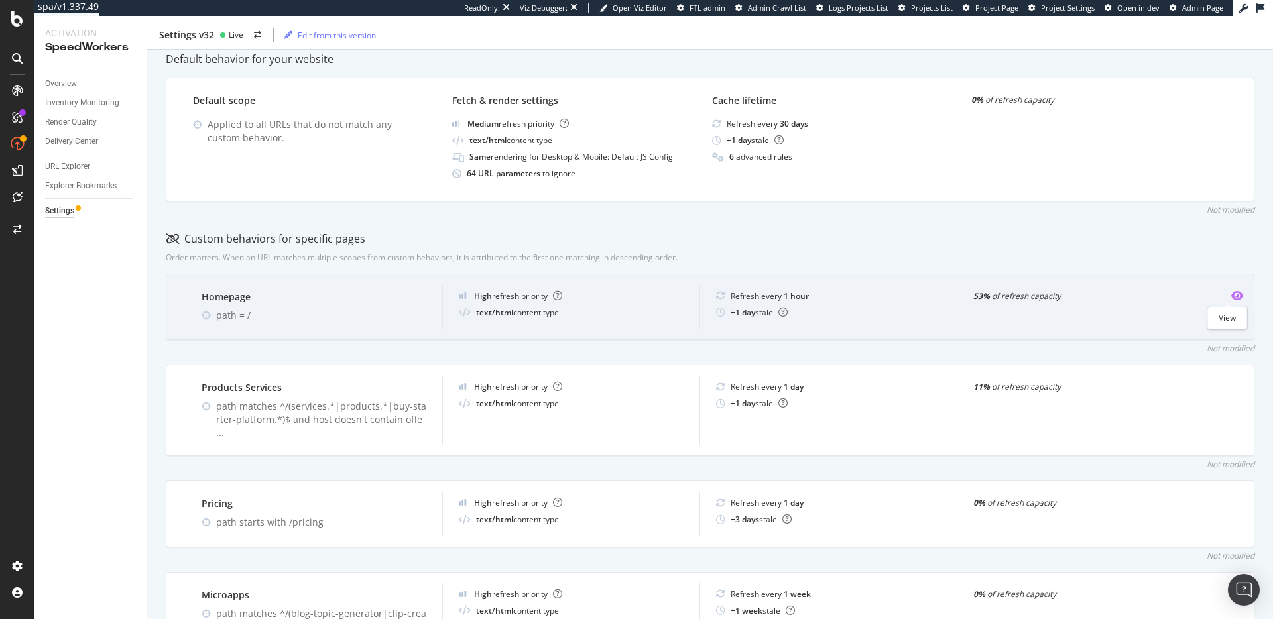
click at [1232, 296] on icon "eye" at bounding box center [1238, 296] width 12 height 11
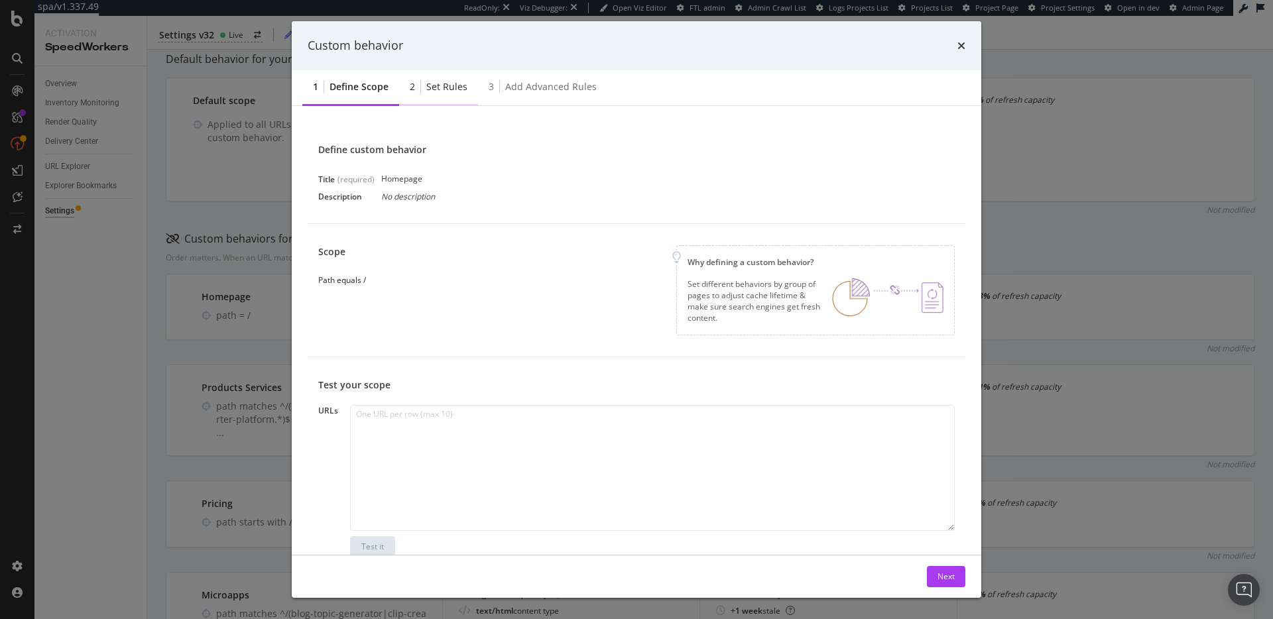
click at [432, 93] on div "Set rules" at bounding box center [446, 86] width 41 height 13
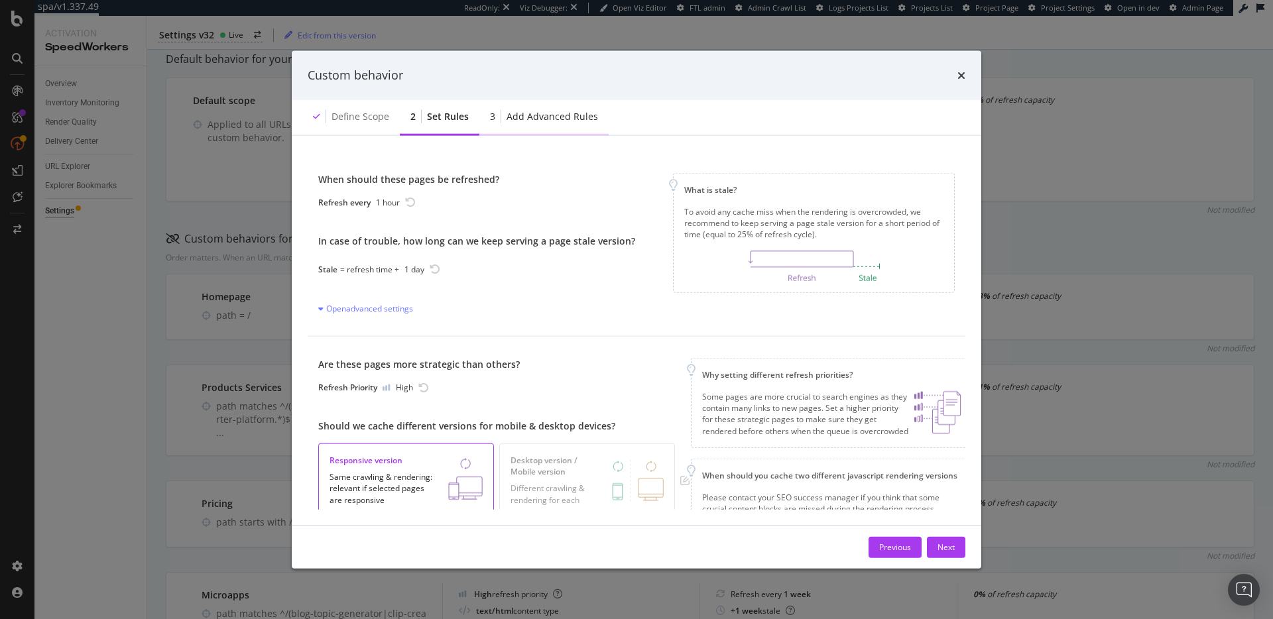
click at [523, 106] on div "3 Add advanced rules" at bounding box center [544, 117] width 129 height 36
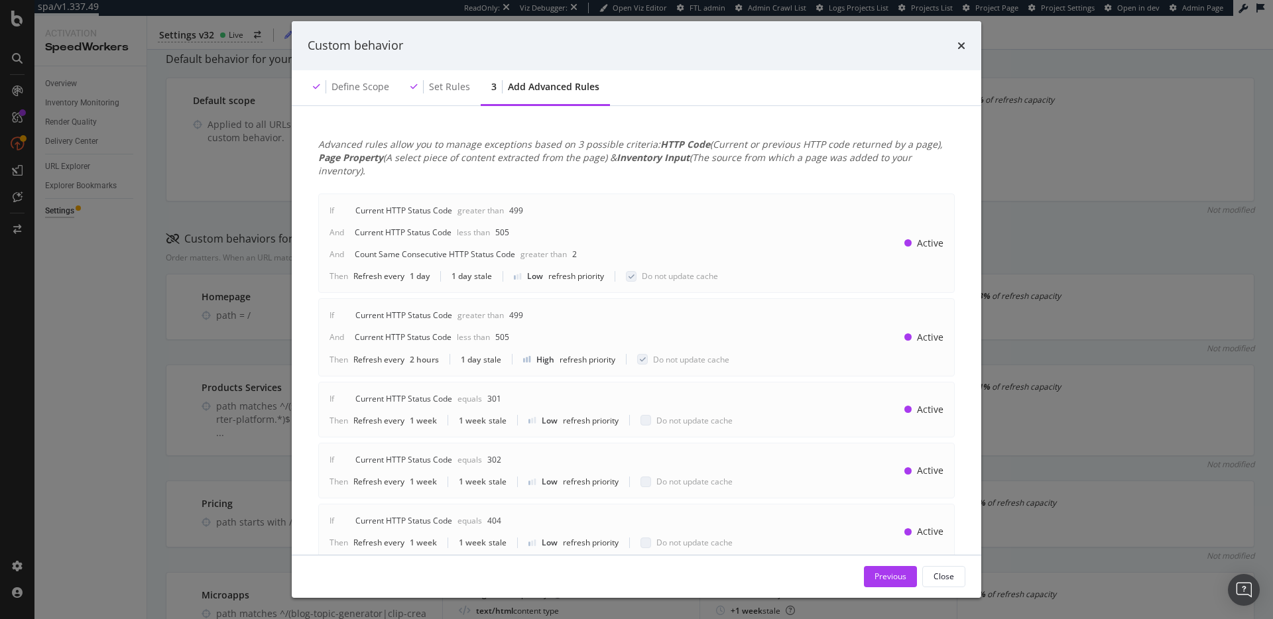
click at [1076, 233] on div "Custom behavior Define scope Set rules 3 Add advanced rules Advanced rules allo…" at bounding box center [636, 309] width 1273 height 619
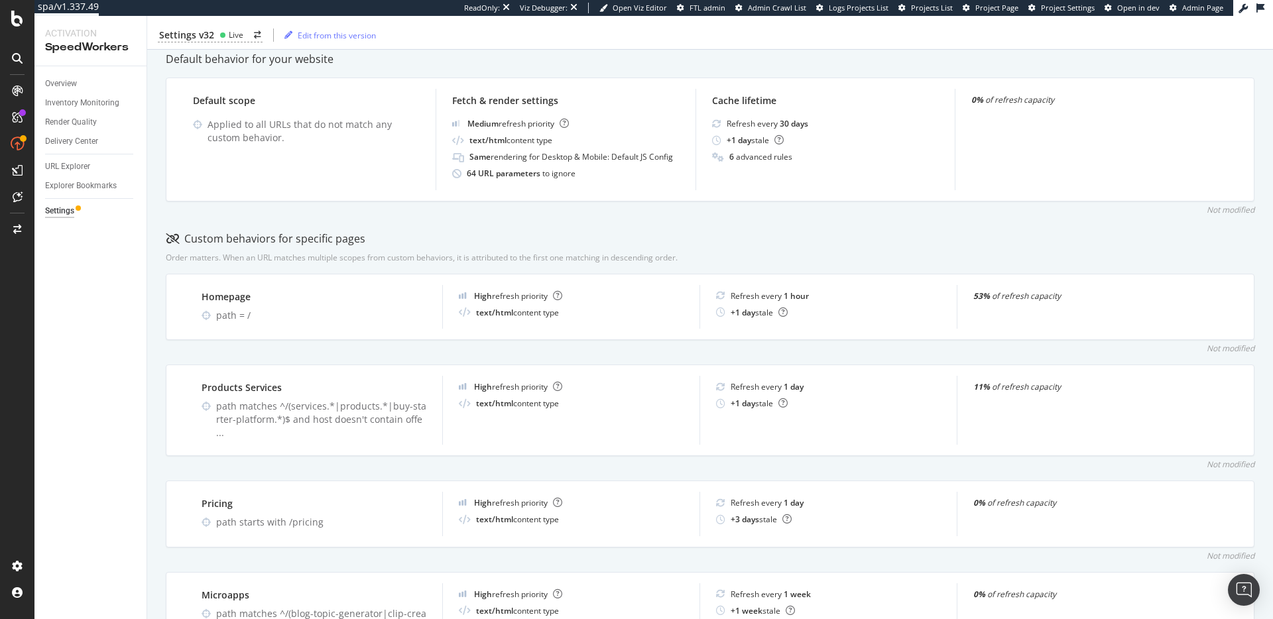
scroll to position [0, 0]
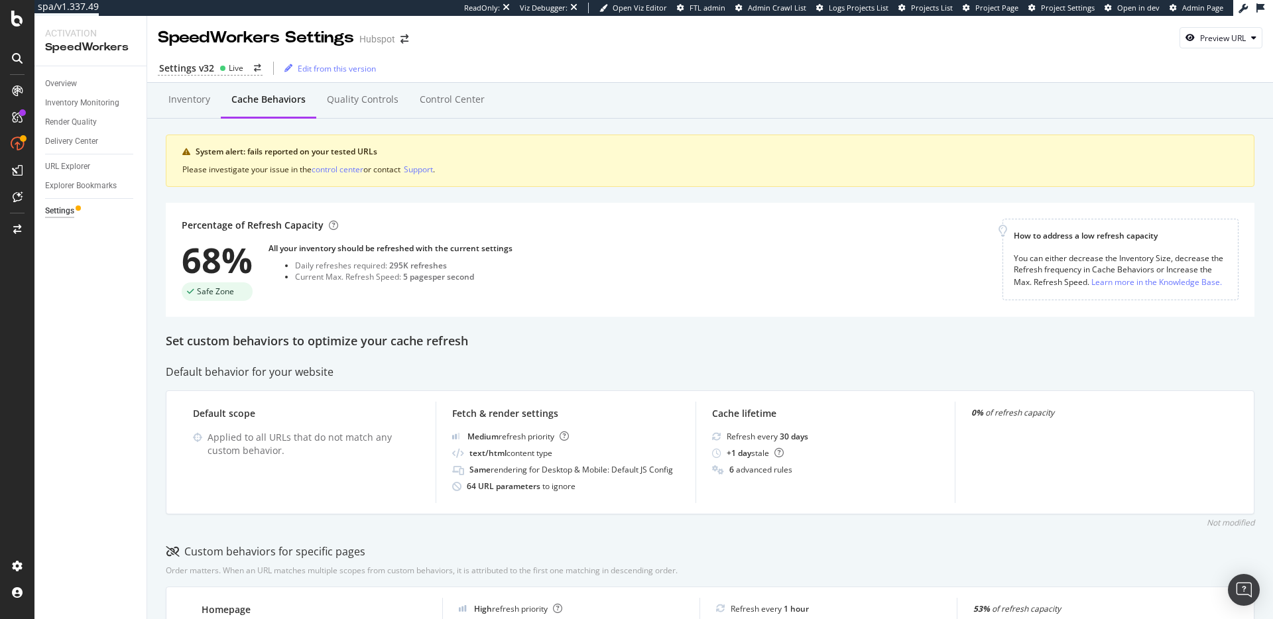
click at [631, 269] on div "Percentage of Refresh Capacity 68% Safe Zone All your inventory should be refre…" at bounding box center [592, 260] width 821 height 82
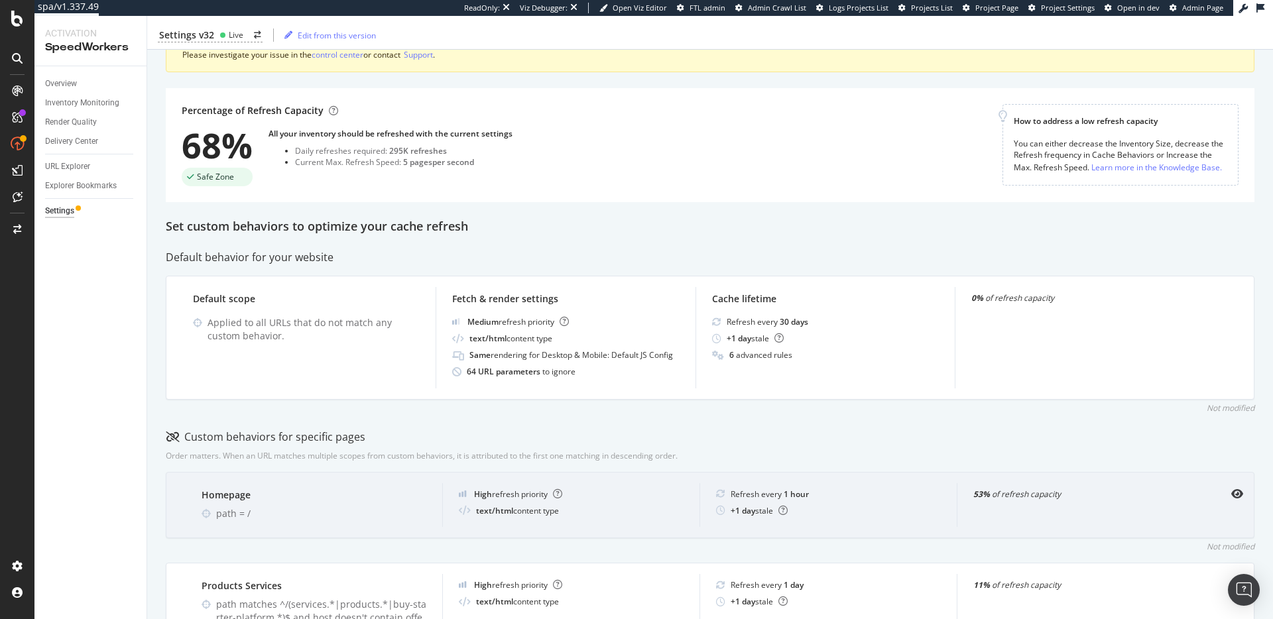
scroll to position [271, 0]
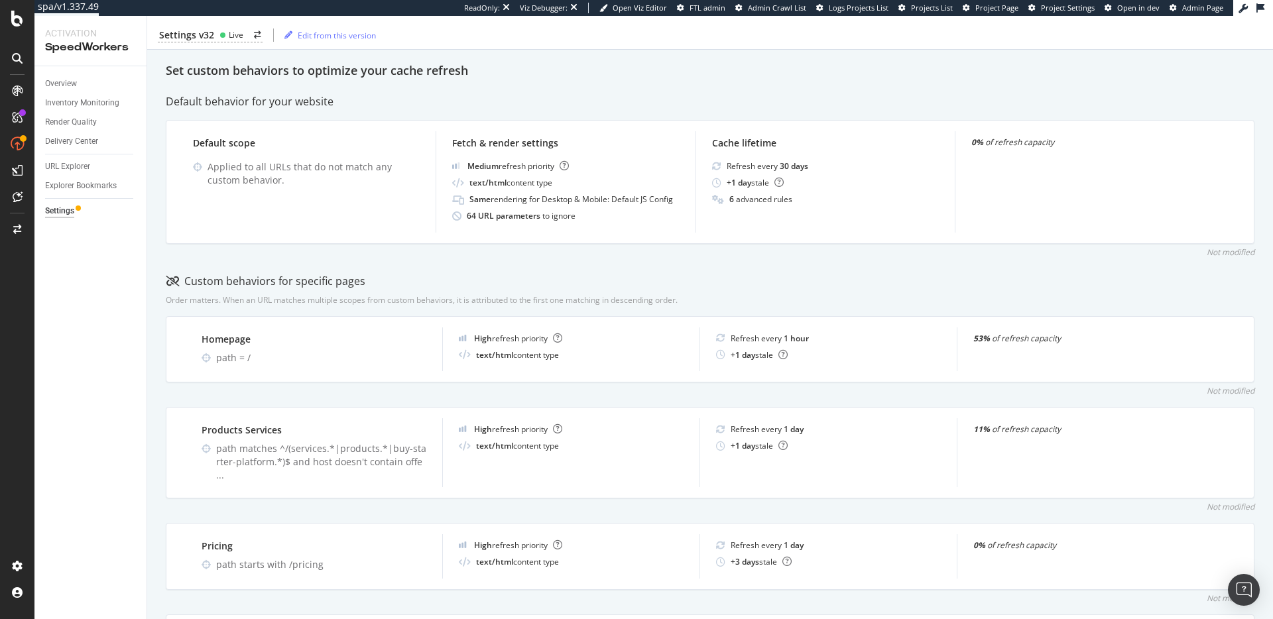
click at [656, 296] on div "Order matters. When an URL matches multiple scopes from custom behaviors, it is…" at bounding box center [422, 299] width 512 height 11
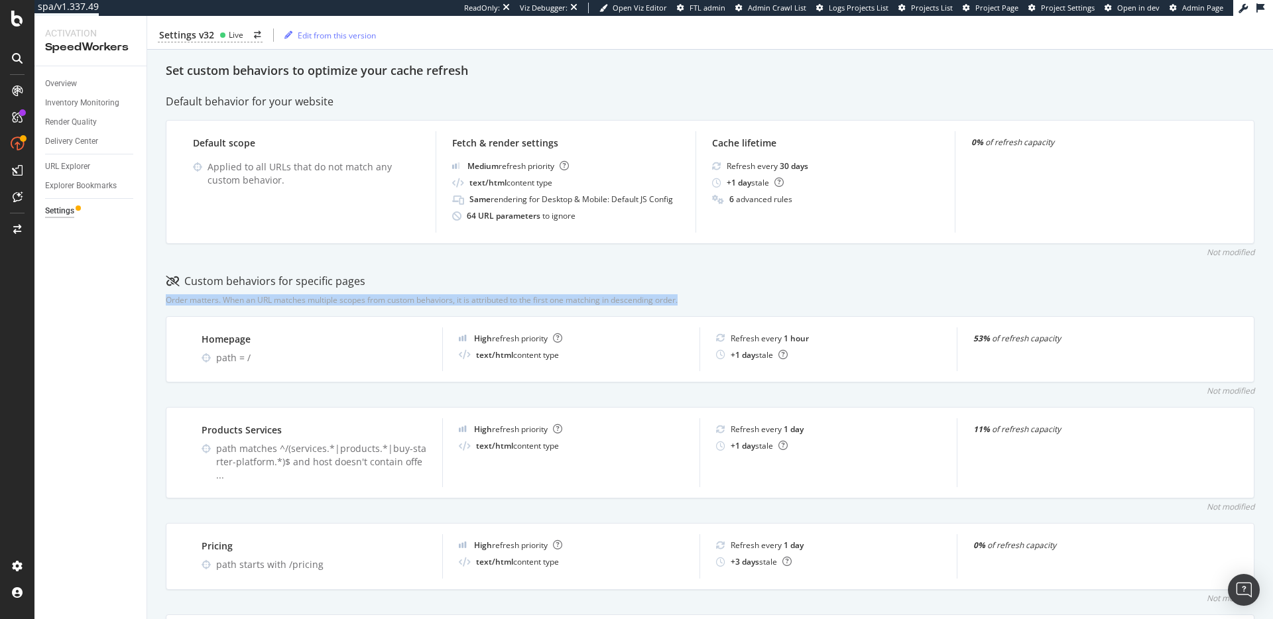
click at [656, 296] on div "Order matters. When an URL matches multiple scopes from custom behaviors, it is…" at bounding box center [422, 299] width 512 height 11
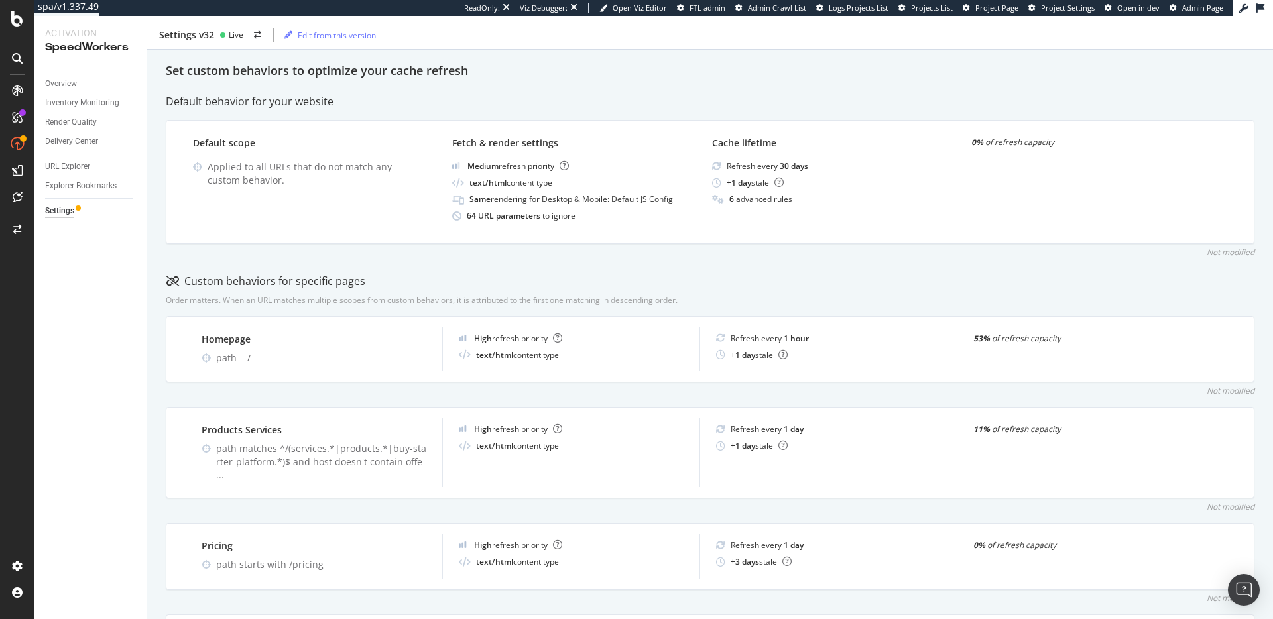
click at [801, 280] on div "Custom behaviors for specific pages" at bounding box center [710, 281] width 1089 height 15
drag, startPoint x: 600, startPoint y: 249, endPoint x: 620, endPoint y: 254, distance: 20.4
click at [601, 249] on div "Not modified" at bounding box center [710, 252] width 1089 height 11
click at [576, 255] on div "Not modified" at bounding box center [710, 252] width 1089 height 11
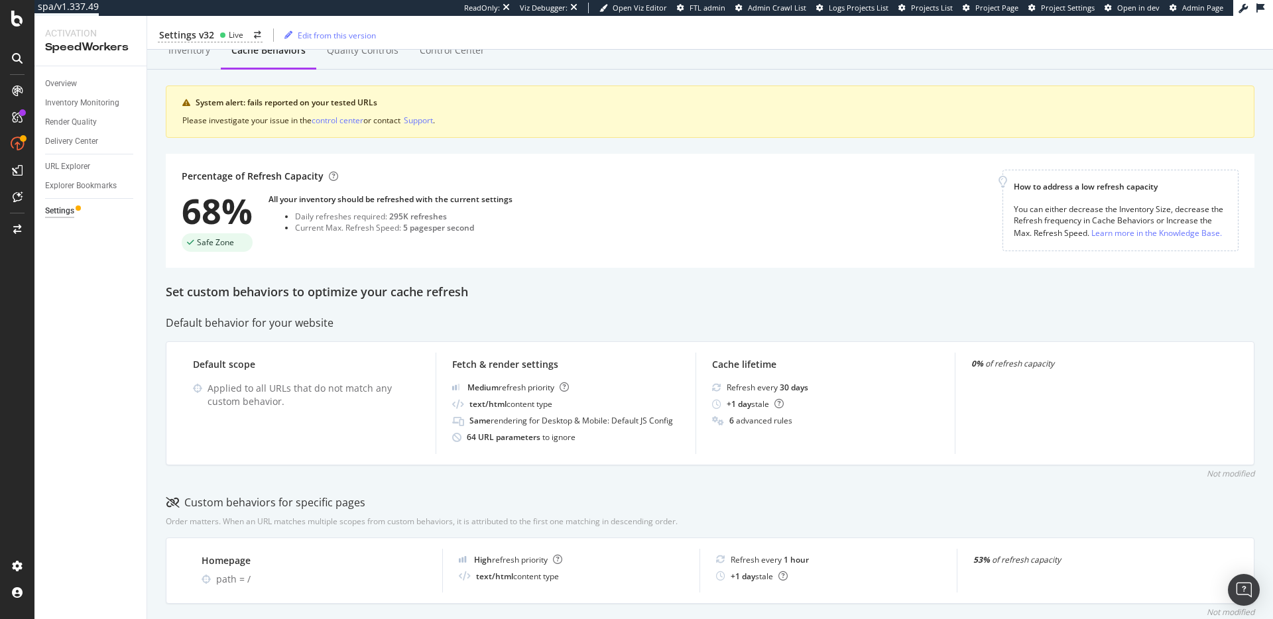
scroll to position [0, 0]
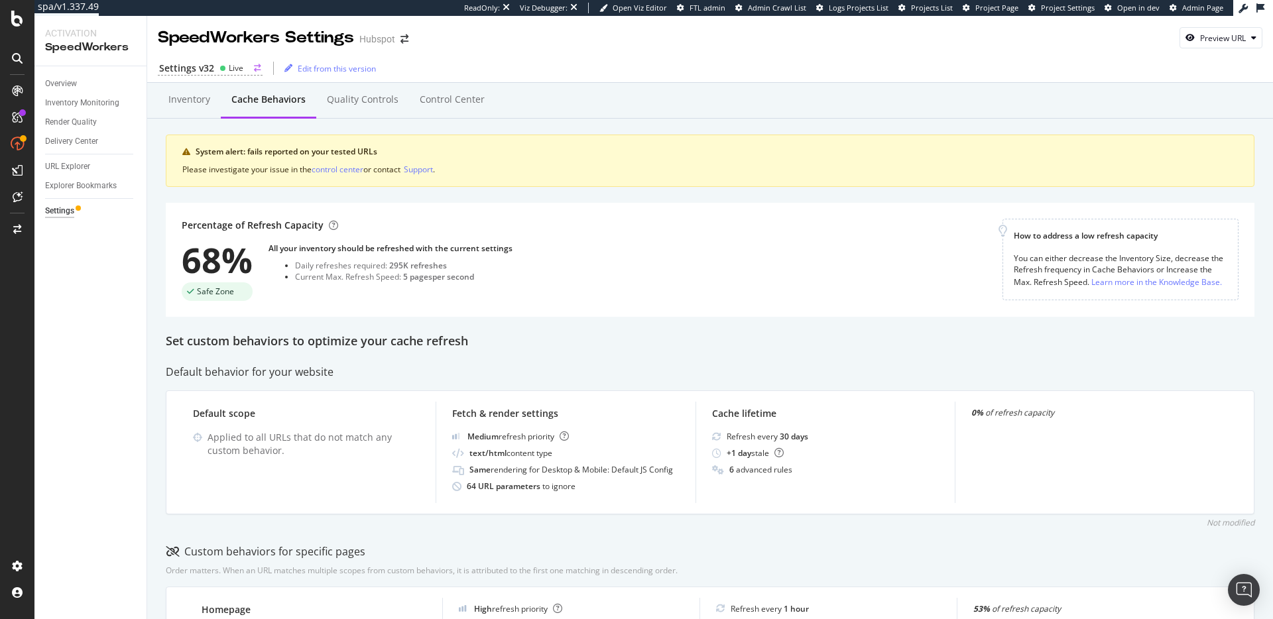
click at [214, 70] on div "Settings v32 Live" at bounding box center [210, 69] width 105 height 14
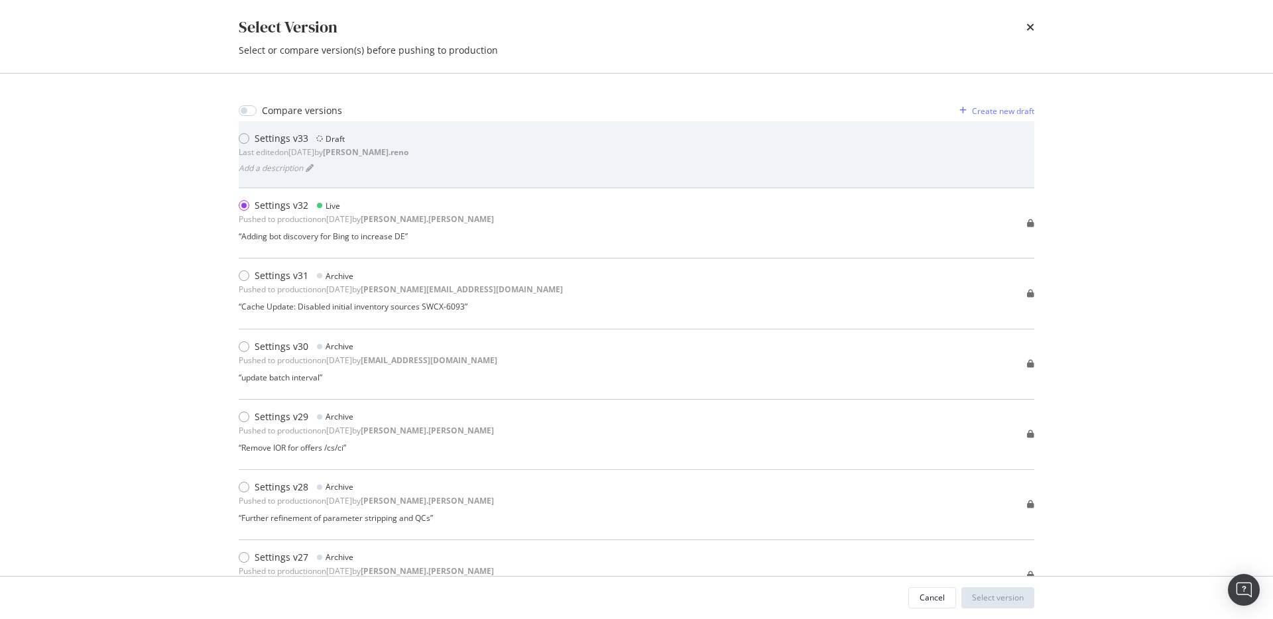
click at [542, 157] on div "Settings v33 Draft Last edited on 2025 Sep 17th by dan.reno Add a description" at bounding box center [637, 154] width 796 height 45
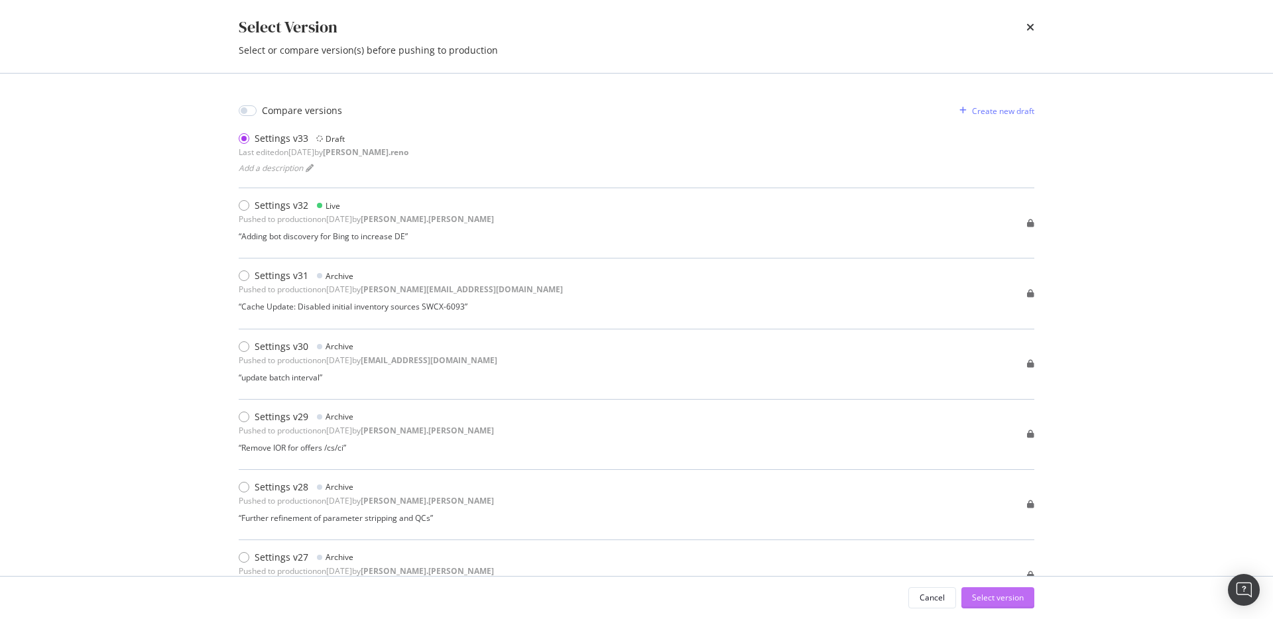
click at [1015, 594] on div "Select version" at bounding box center [998, 597] width 52 height 11
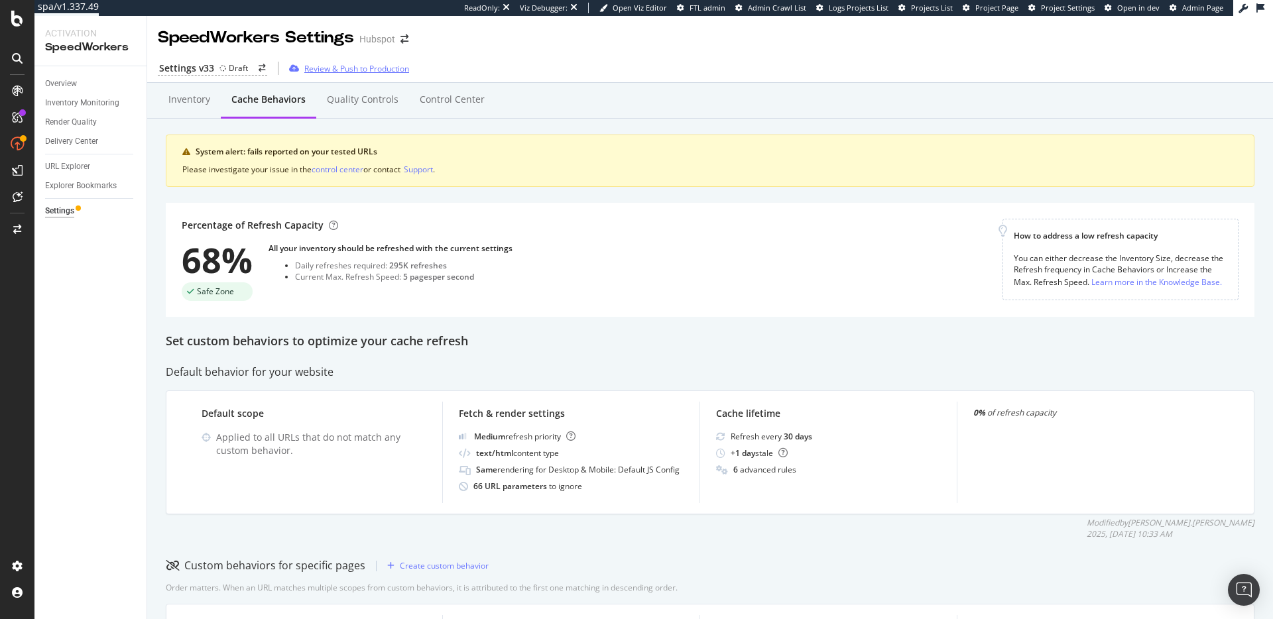
click at [346, 66] on div "Review & Push to Production" at bounding box center [356, 68] width 105 height 11
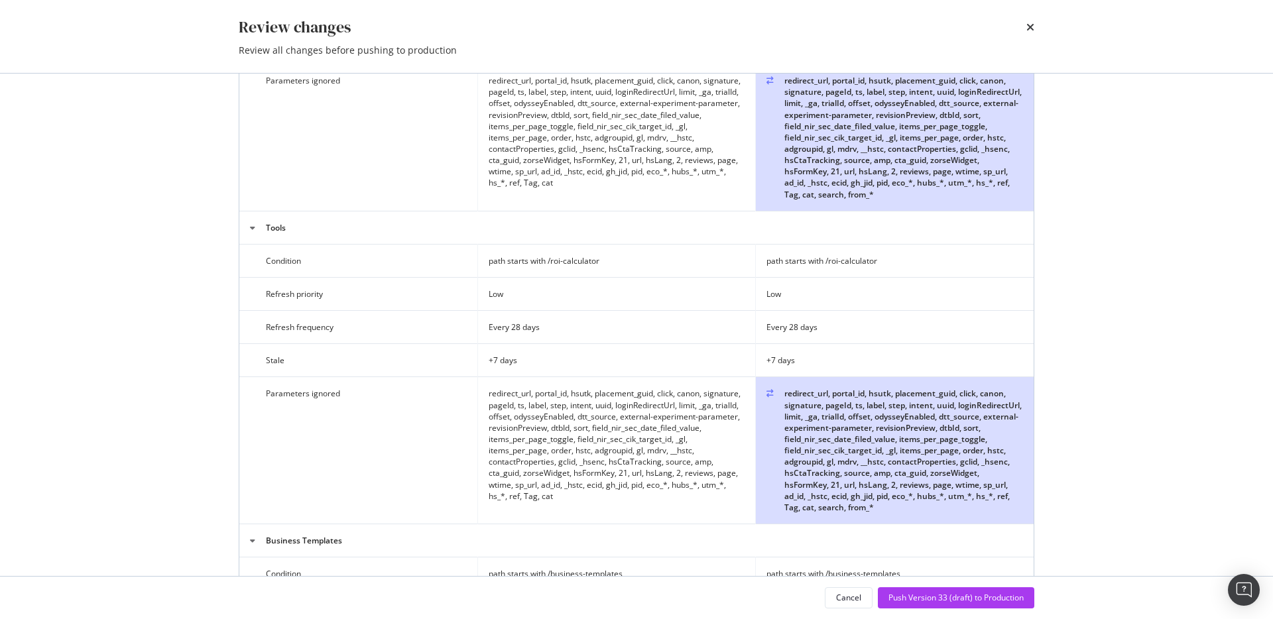
scroll to position [1677, 0]
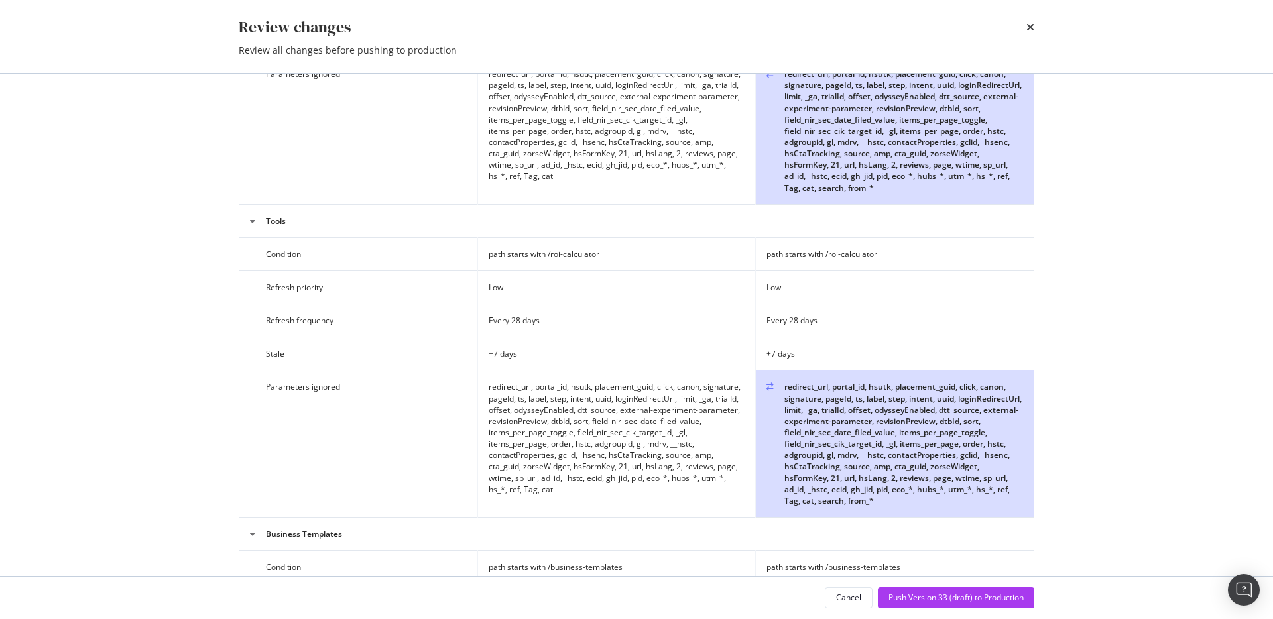
click at [573, 431] on td "redirect_url, portal_id, hsutk, placement_guid, click, canon, signature, pageId…" at bounding box center [617, 444] width 278 height 147
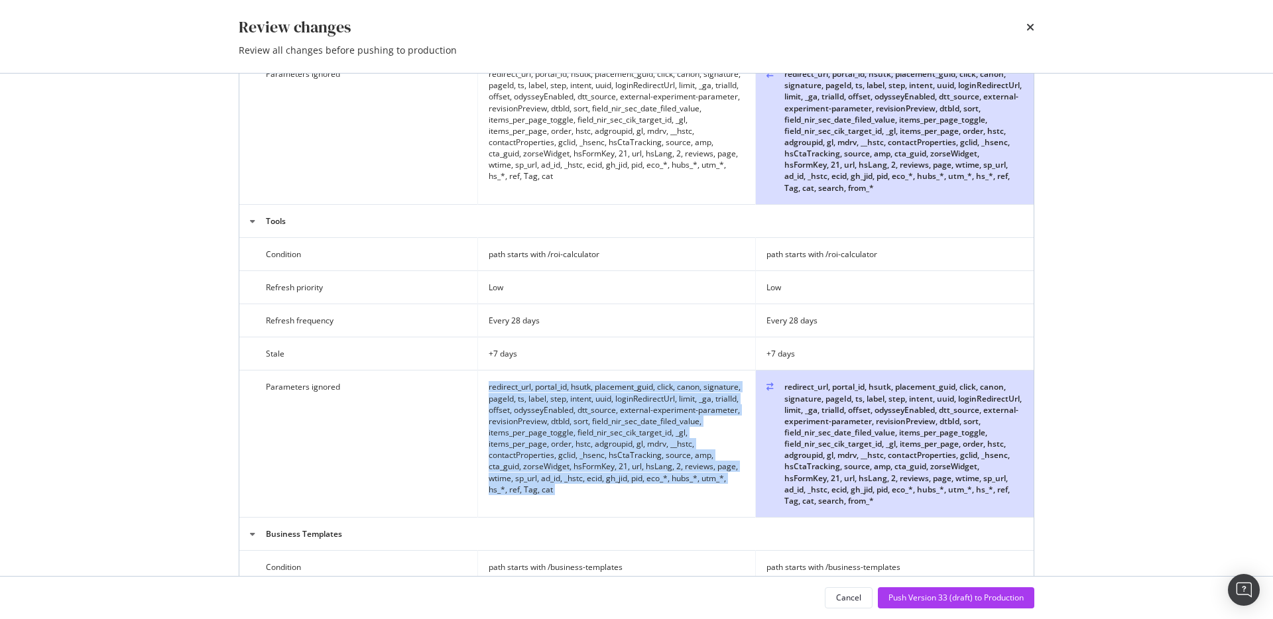
click at [573, 431] on td "redirect_url, portal_id, hsutk, placement_guid, click, canon, signature, pageId…" at bounding box center [617, 444] width 278 height 147
copy tr "redirect_url, portal_id, hsutk, placement_guid, click, canon, signature, pageId…"
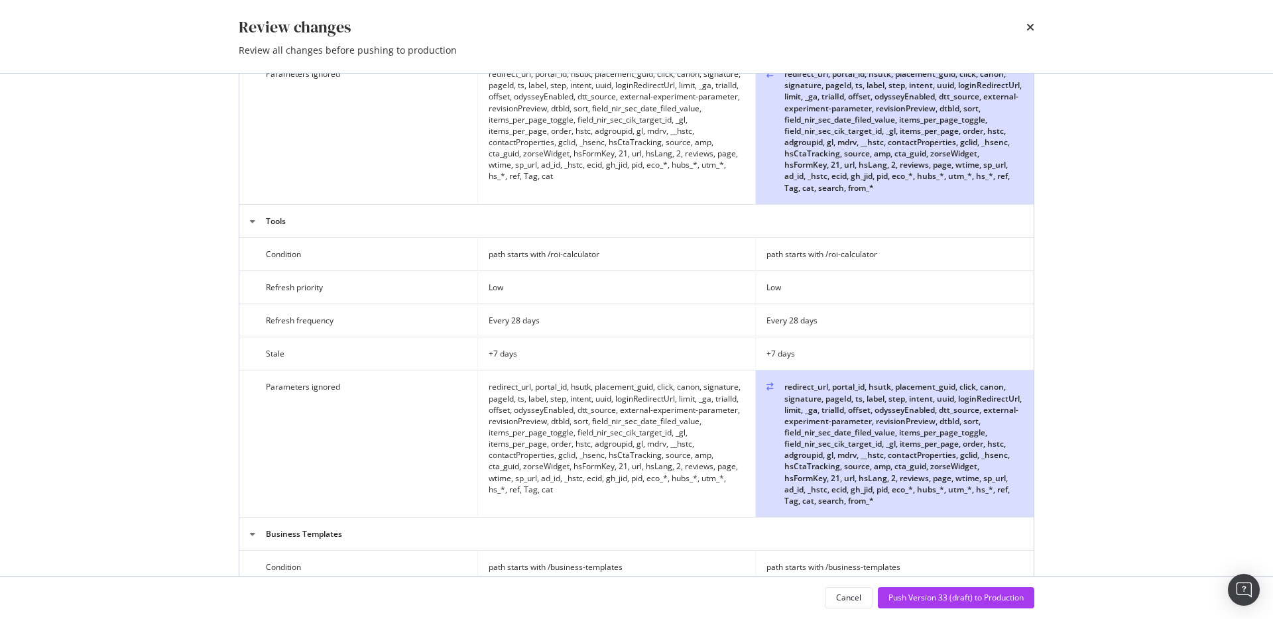
click at [861, 416] on div "redirect_url, portal_id, hsutk, placement_guid, click, canon, signature, pageId…" at bounding box center [895, 443] width 257 height 125
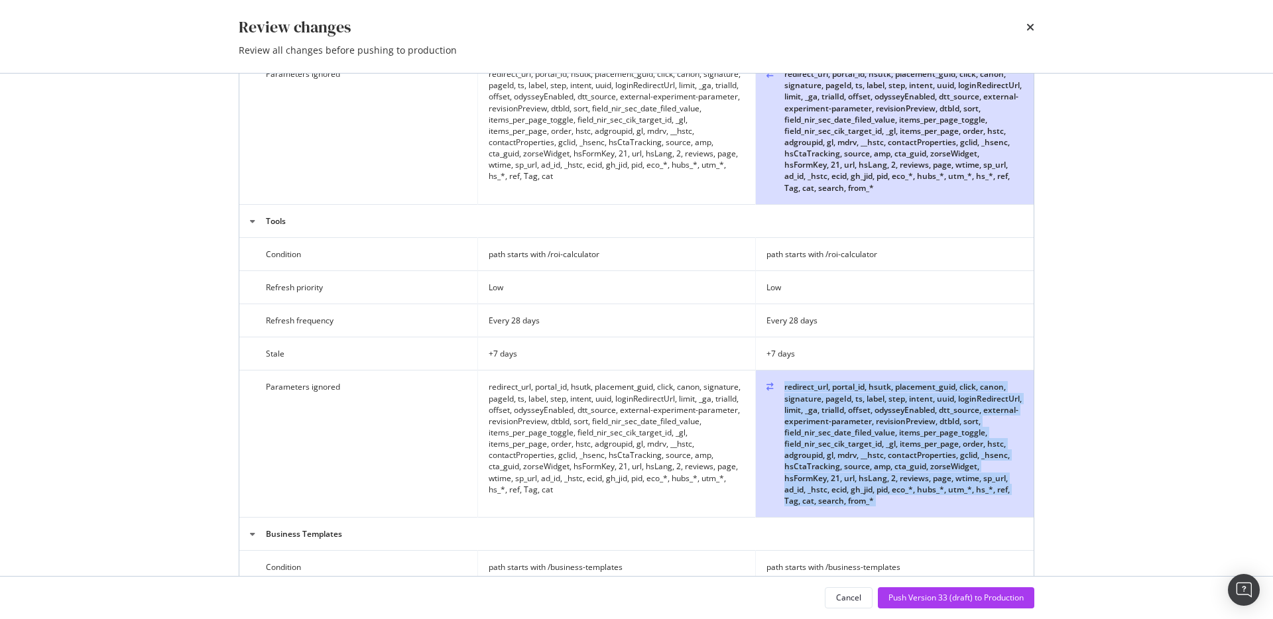
click at [861, 416] on div "redirect_url, portal_id, hsutk, placement_guid, click, canon, signature, pageId…" at bounding box center [895, 443] width 257 height 125
copy tbody "redirect_url, portal_id, hsutk, placement_guid, click, canon, signature, pageId…"
click at [899, 415] on div "redirect_url, portal_id, hsutk, placement_guid, click, canon, signature, pageId…" at bounding box center [895, 443] width 257 height 125
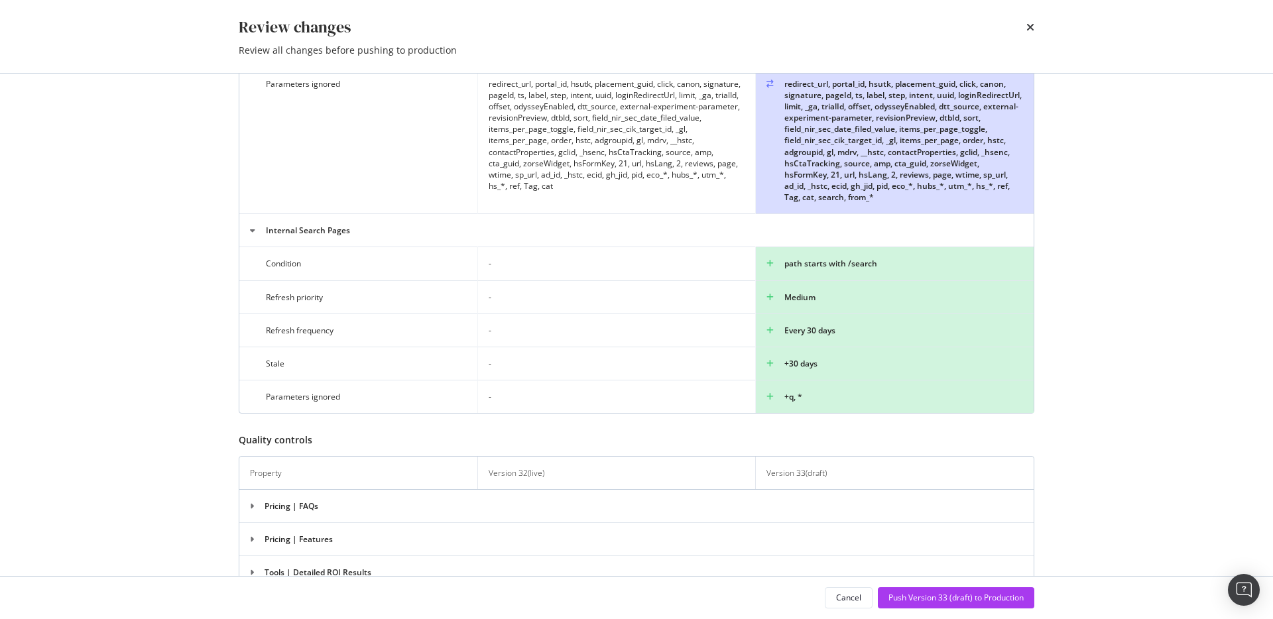
scroll to position [5303, 0]
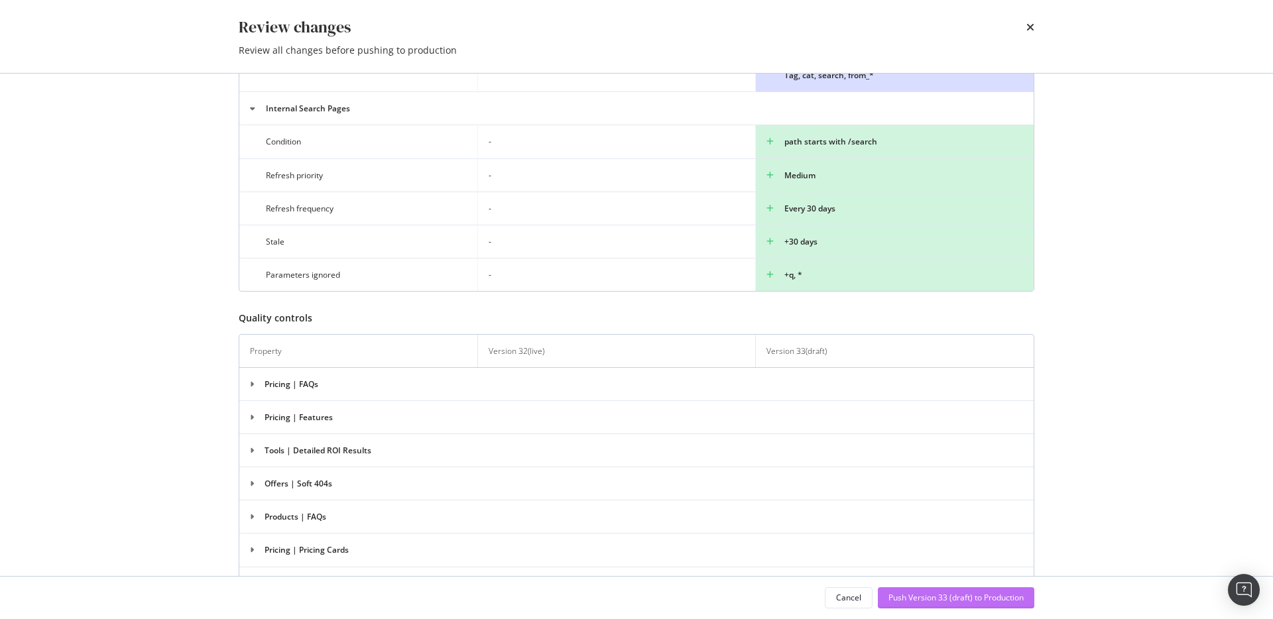
click at [944, 595] on div "Push Version 33 (draft) to Production" at bounding box center [956, 597] width 135 height 11
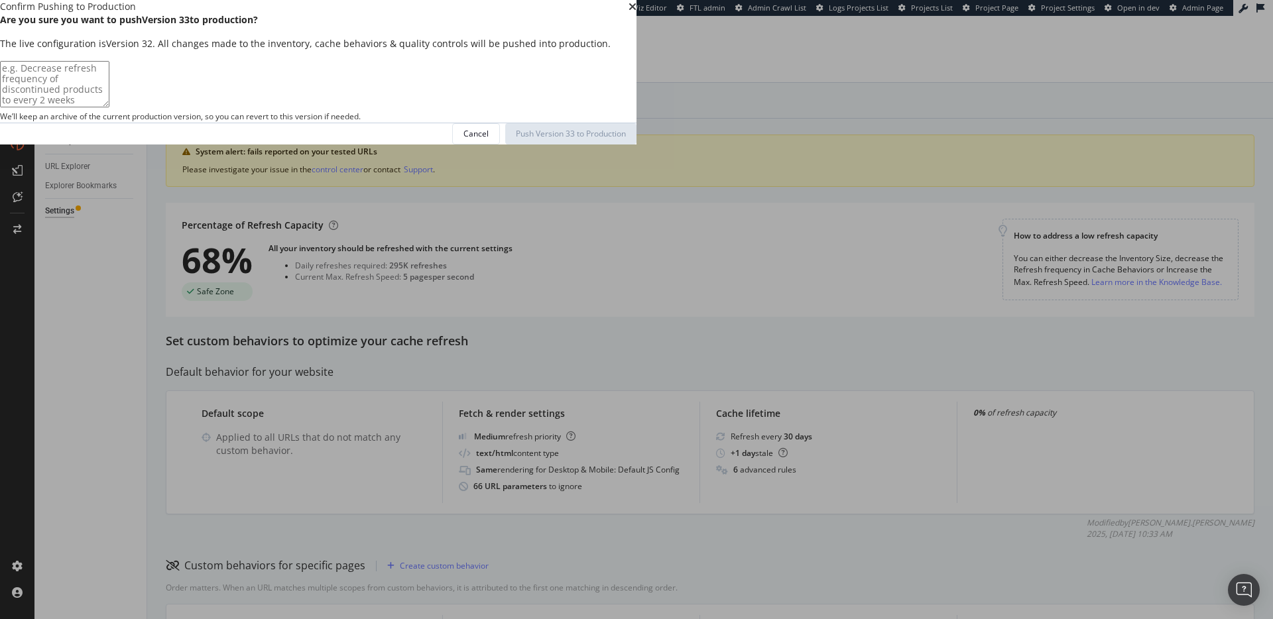
click at [109, 107] on textarea "modal" at bounding box center [54, 84] width 109 height 46
type textarea "Added internal search page cache behavior, inventory source for Bing, and adjus…"
click at [626, 139] on div "Push Version 33 to Production" at bounding box center [571, 133] width 110 height 11
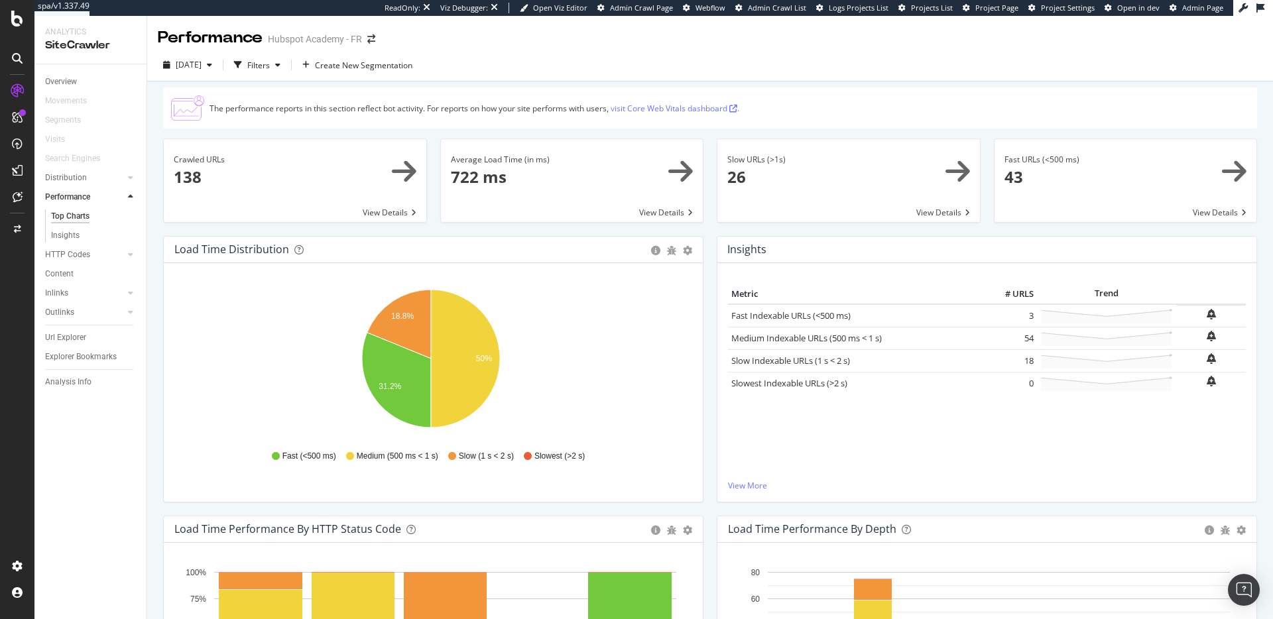
scroll to position [895, 0]
